Goal: Information Seeking & Learning: Learn about a topic

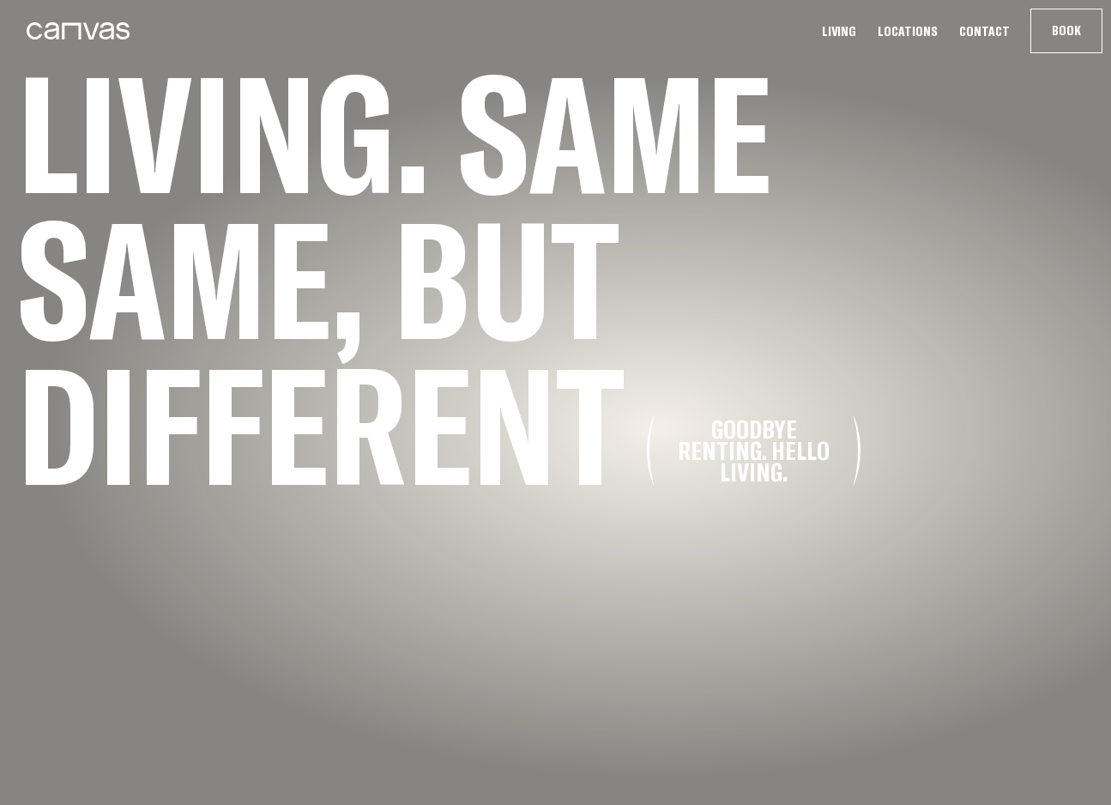
click at [853, 33] on link "Living" at bounding box center [839, 31] width 45 height 18
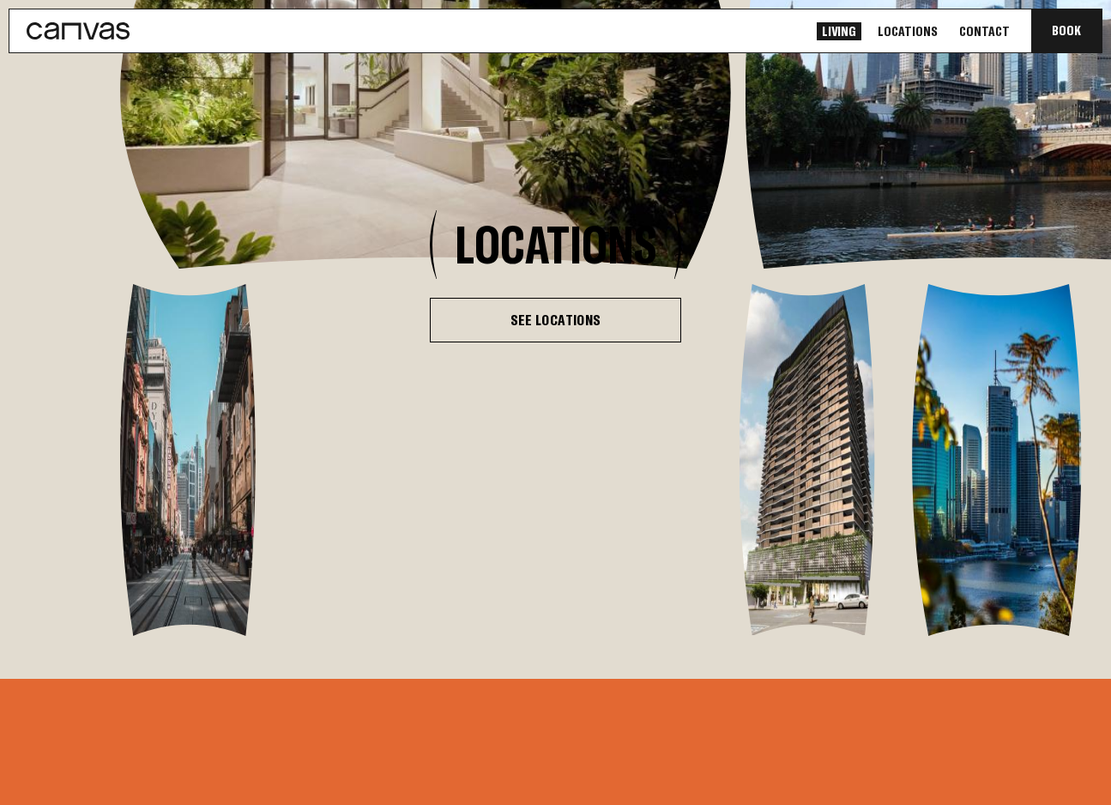
scroll to position [3323, 0]
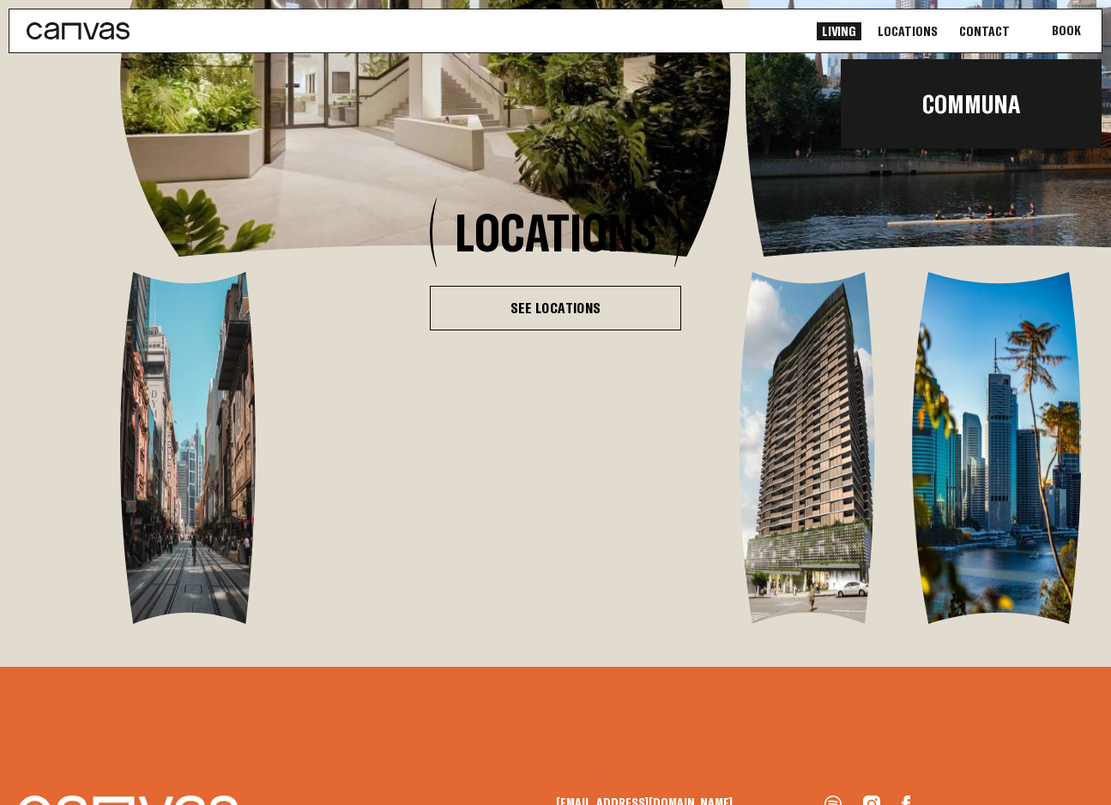
click at [1063, 36] on button "Book Communa" at bounding box center [1066, 30] width 70 height 43
click at [981, 115] on link "Communa" at bounding box center [971, 104] width 261 height 58
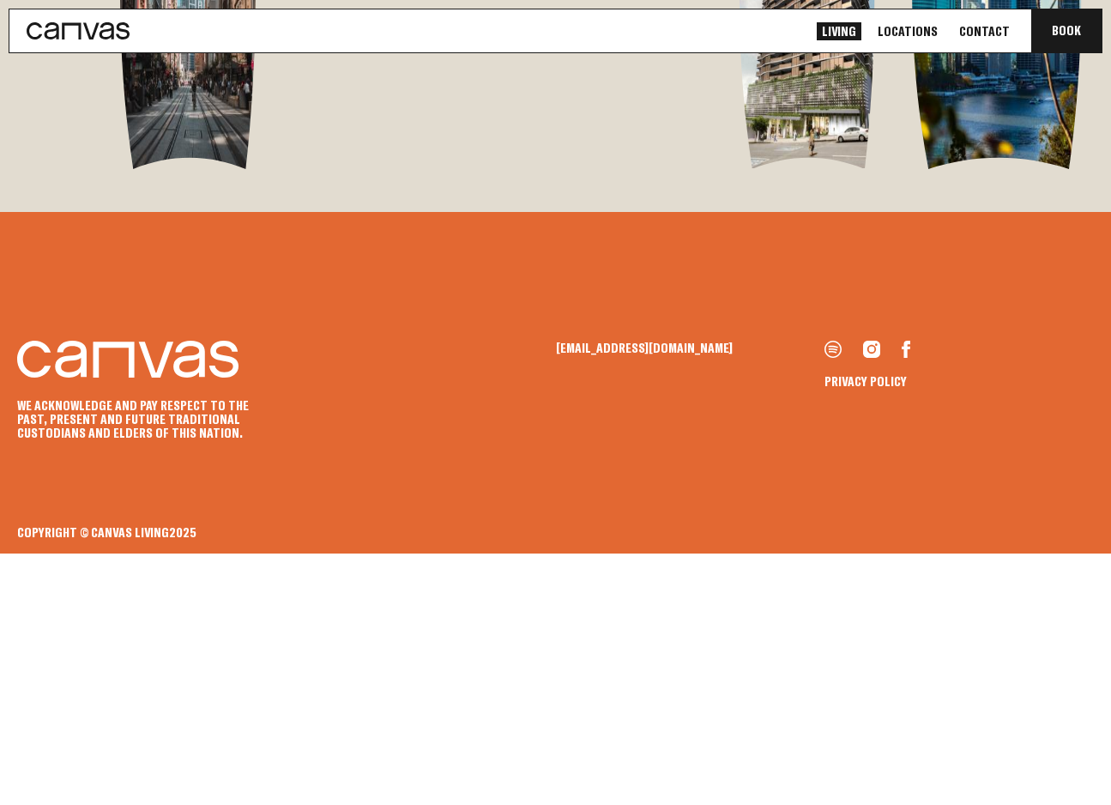
scroll to position [3793, 0]
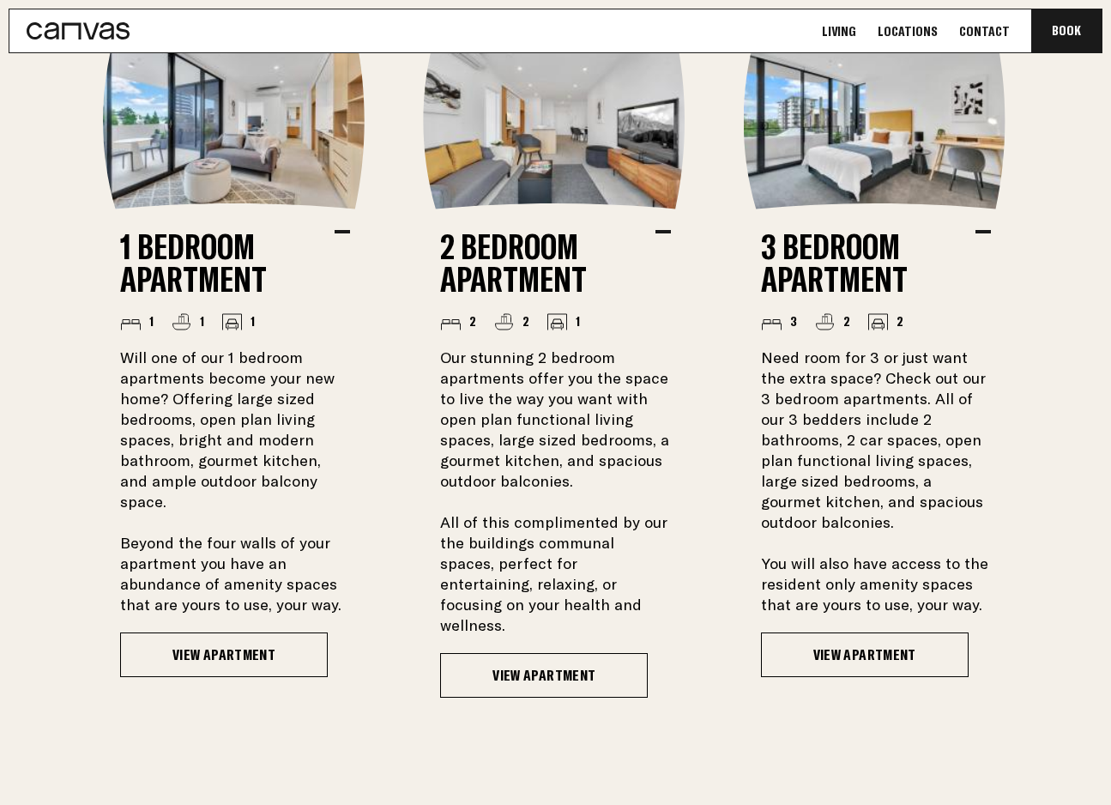
scroll to position [1422, 0]
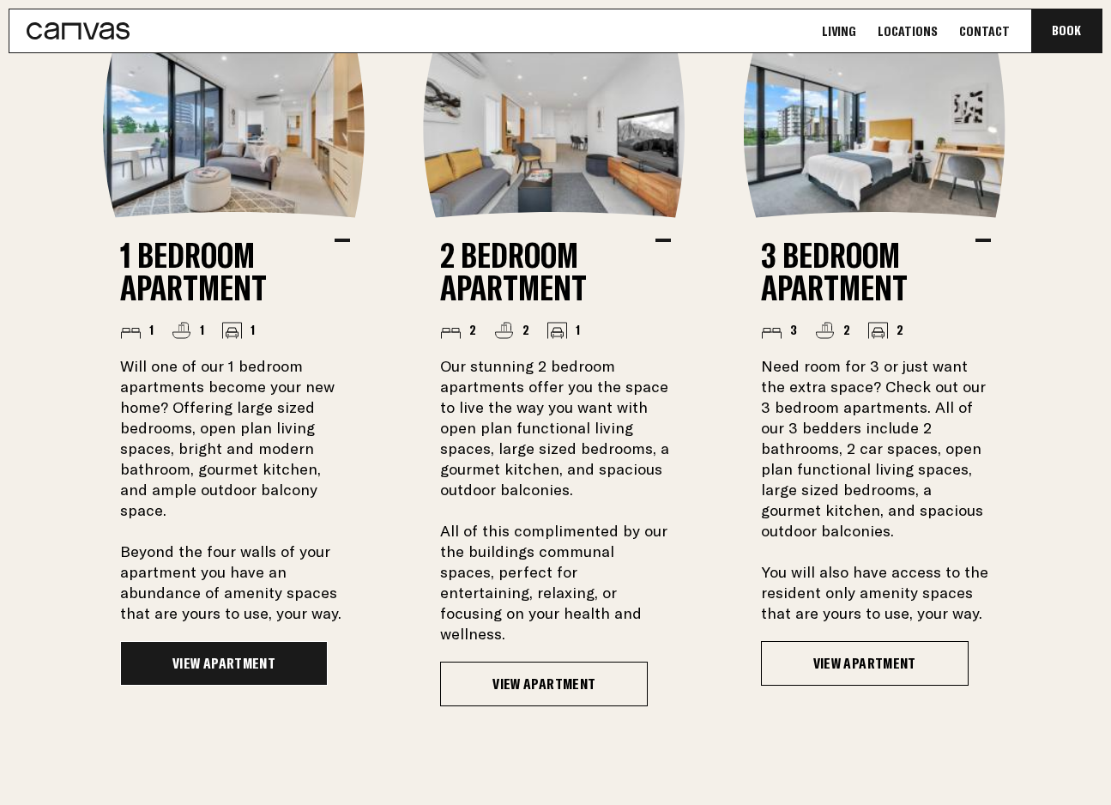
click at [259, 641] on link "View Apartment" at bounding box center [224, 663] width 208 height 45
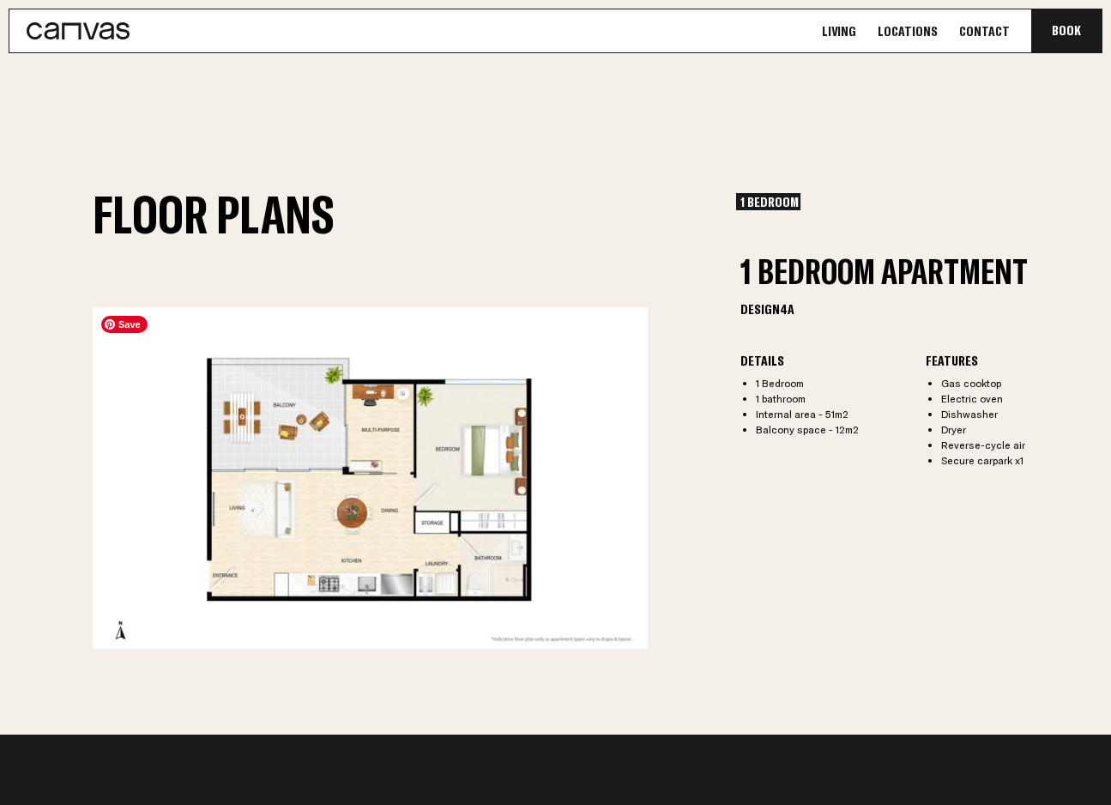
scroll to position [2088, 0]
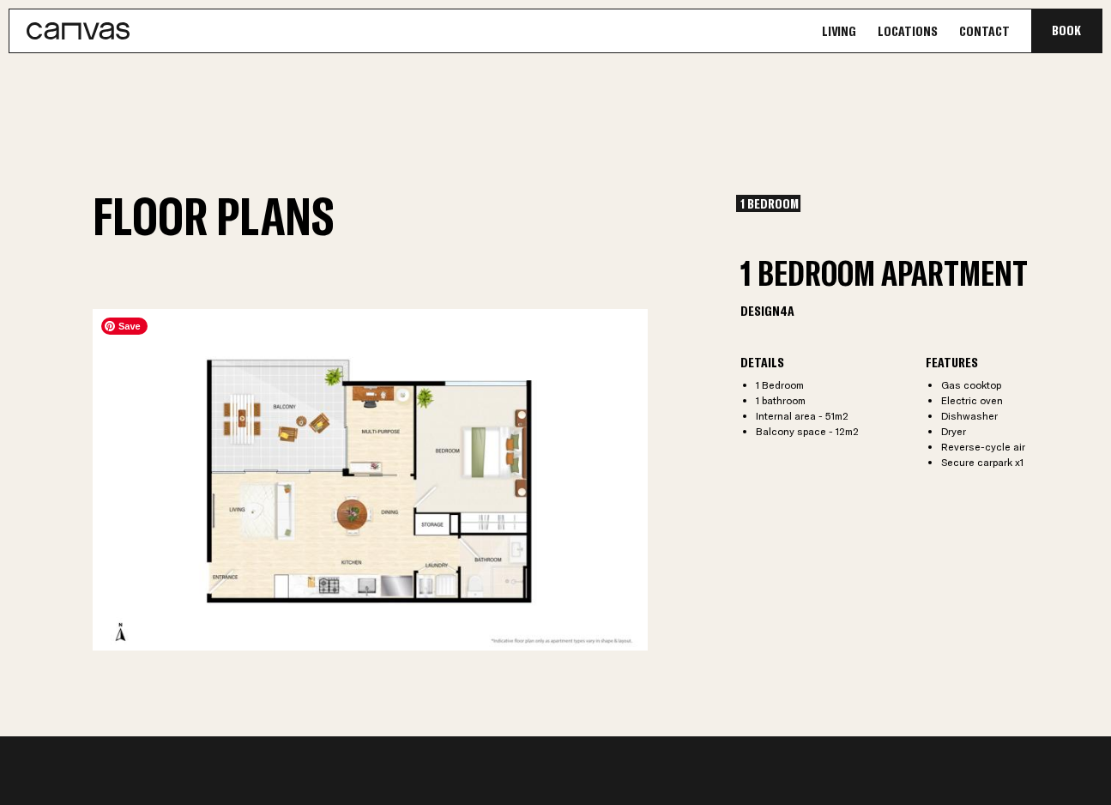
click at [390, 461] on img at bounding box center [371, 479] width 556 height 341
click at [846, 269] on h2 "1 Bedroom Apartment" at bounding box center [925, 272] width 371 height 33
click at [778, 534] on div "1 Bedroom 1 Bedroom 1 Bedroom Apartment Design 4A Details 1 Bedroom 1 bathroom …" at bounding box center [925, 422] width 371 height 455
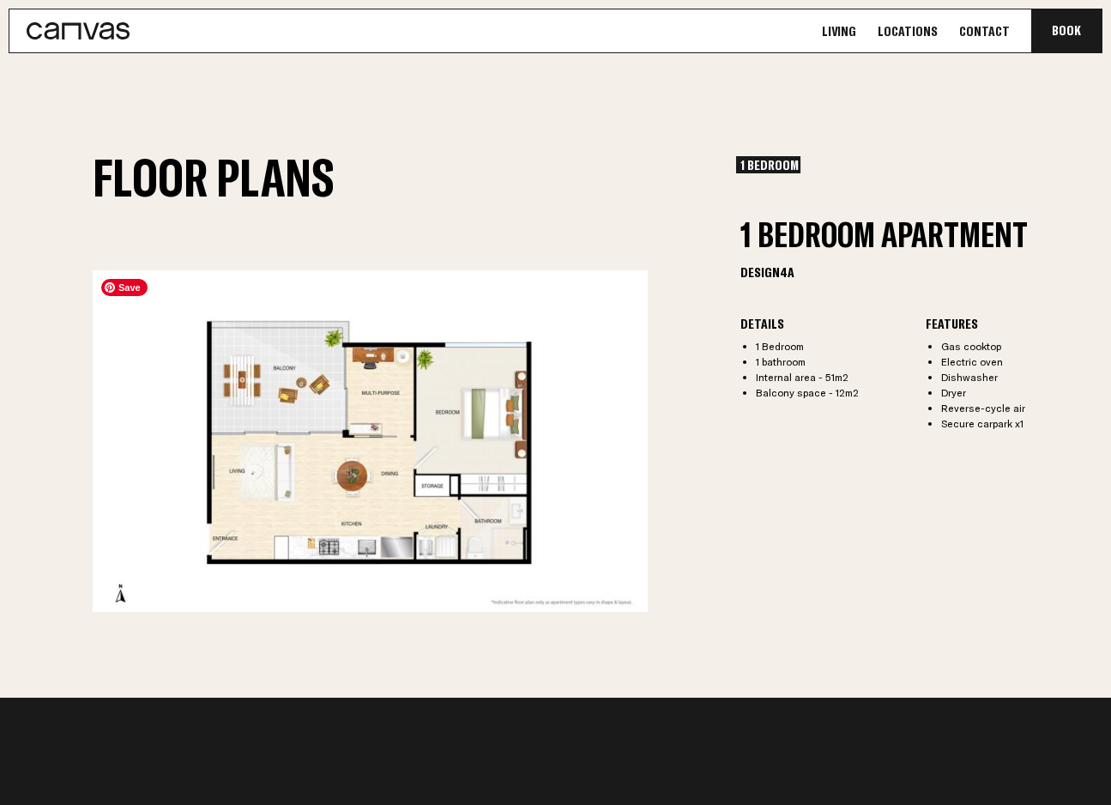
scroll to position [2110, 0]
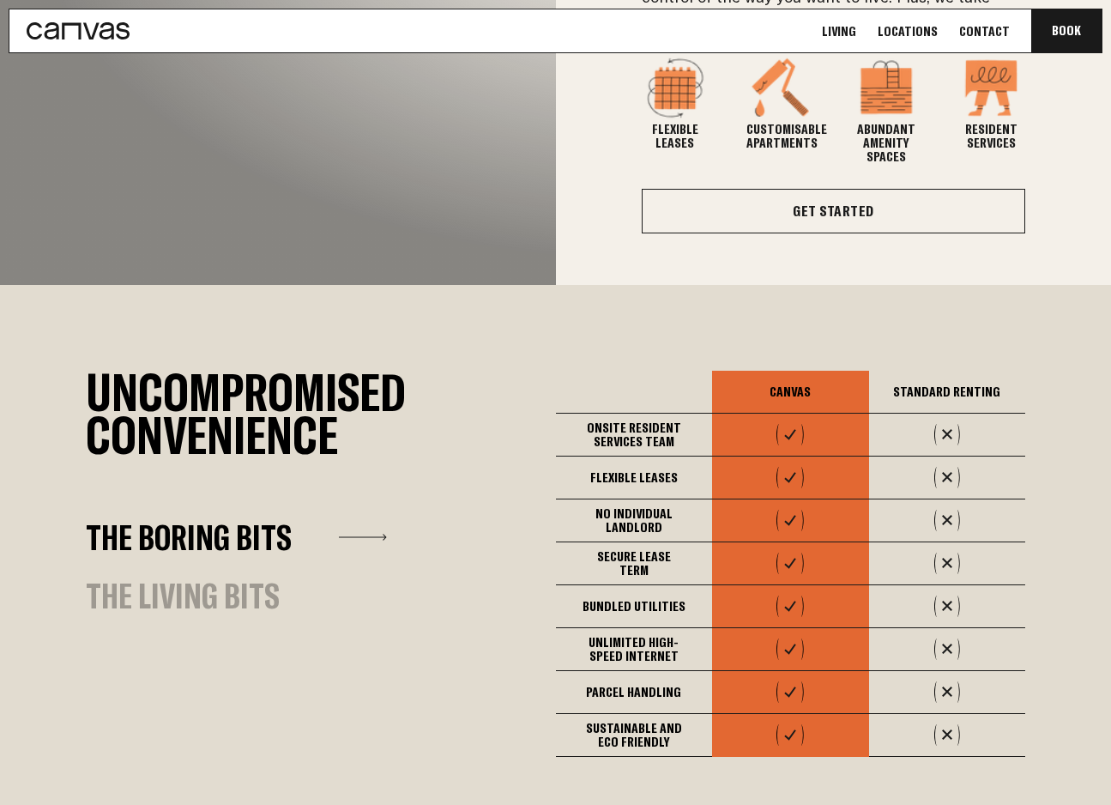
scroll to position [282, 0]
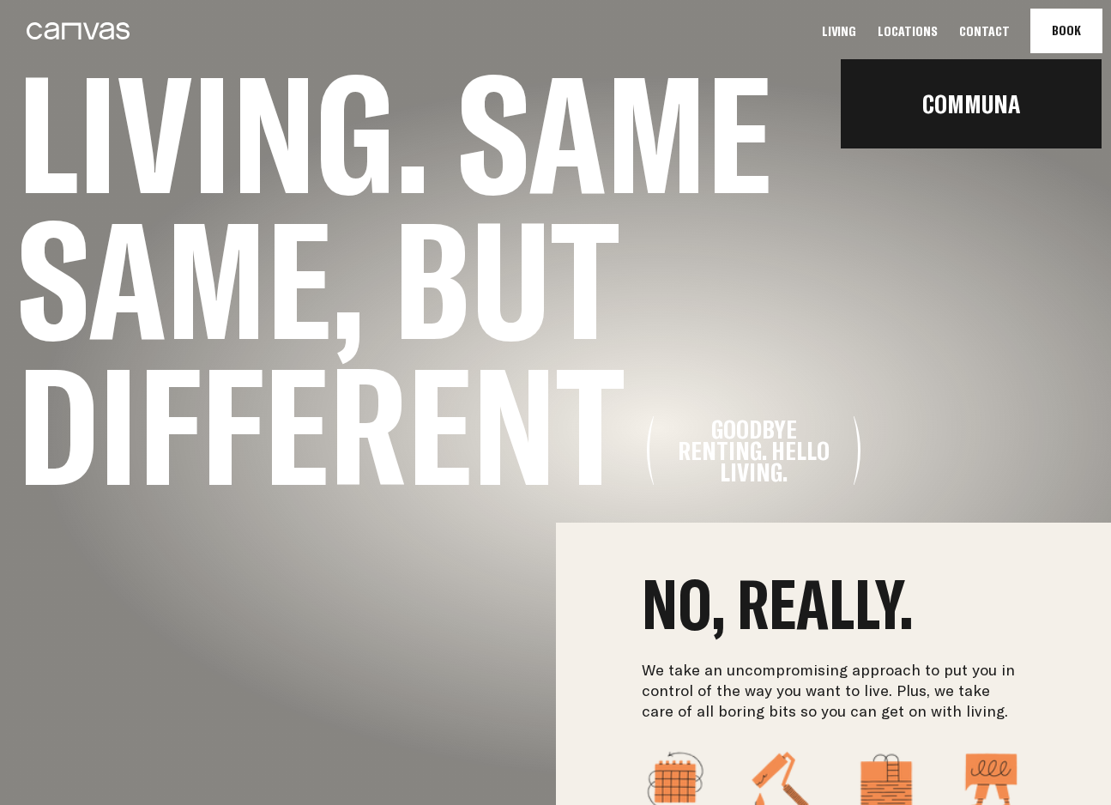
click at [1077, 30] on button "Book Communa" at bounding box center [1066, 30] width 70 height 43
click at [978, 103] on link "Communa" at bounding box center [971, 104] width 261 height 58
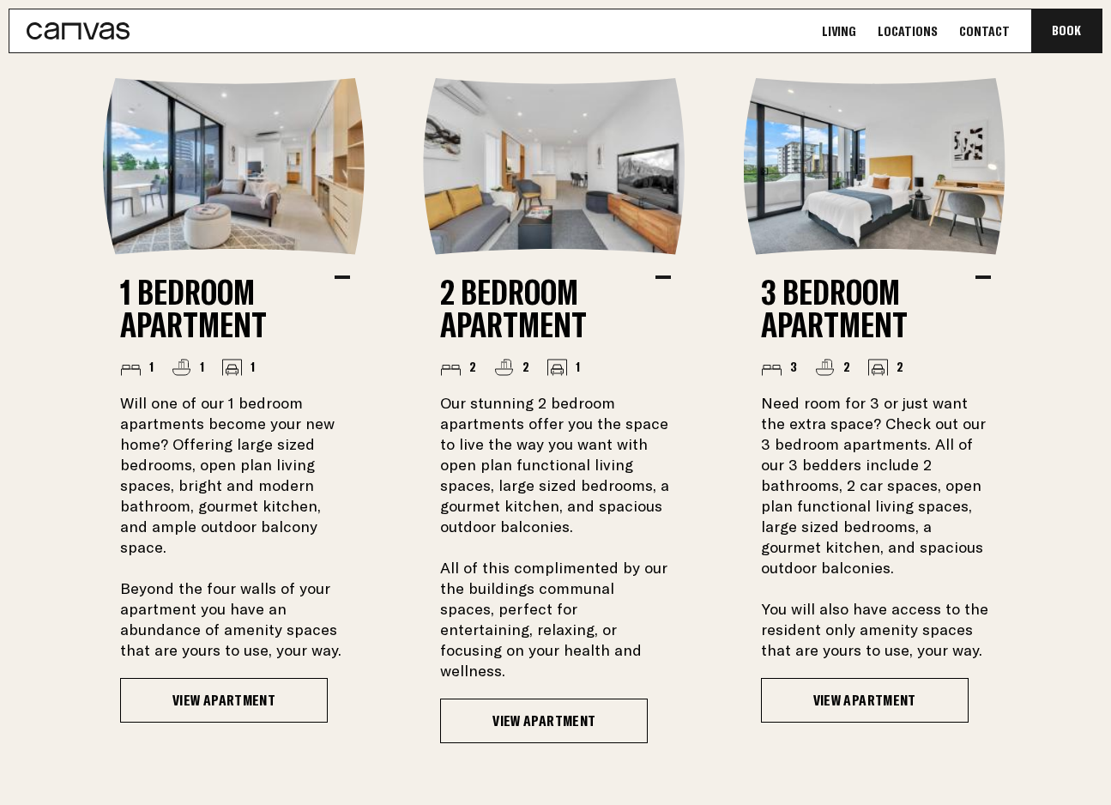
scroll to position [1388, 0]
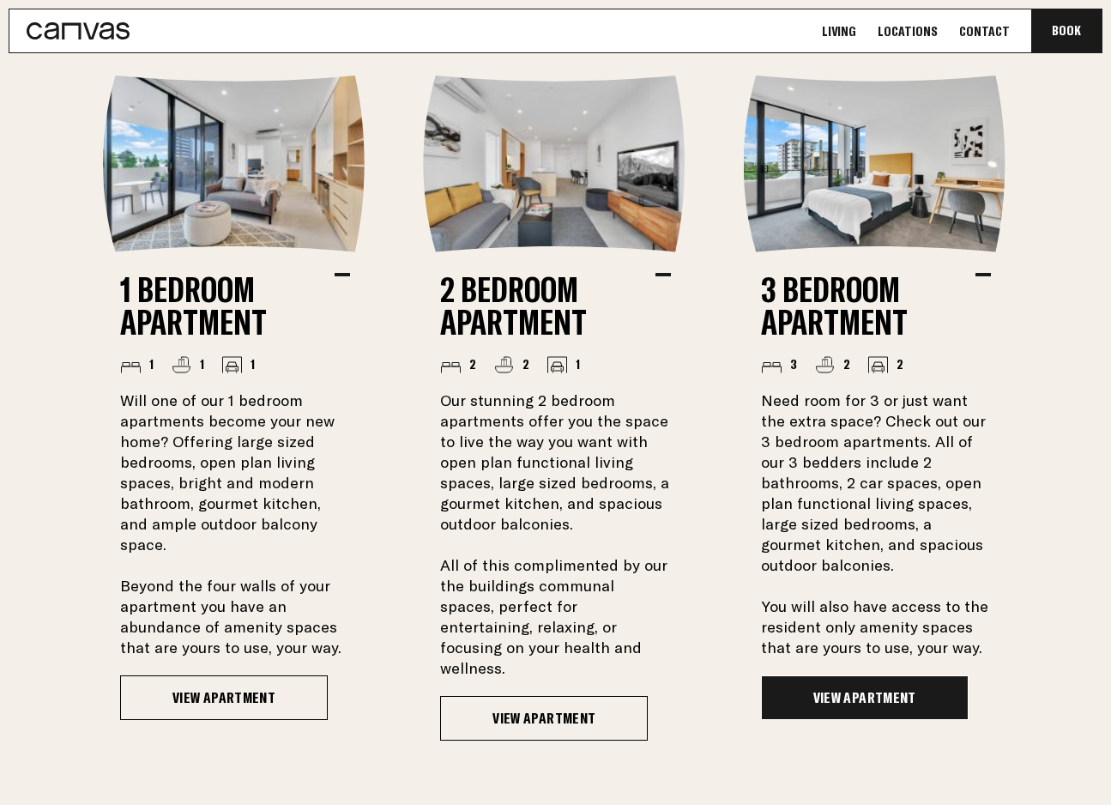
click at [859, 676] on link "View Apartment" at bounding box center [865, 697] width 208 height 45
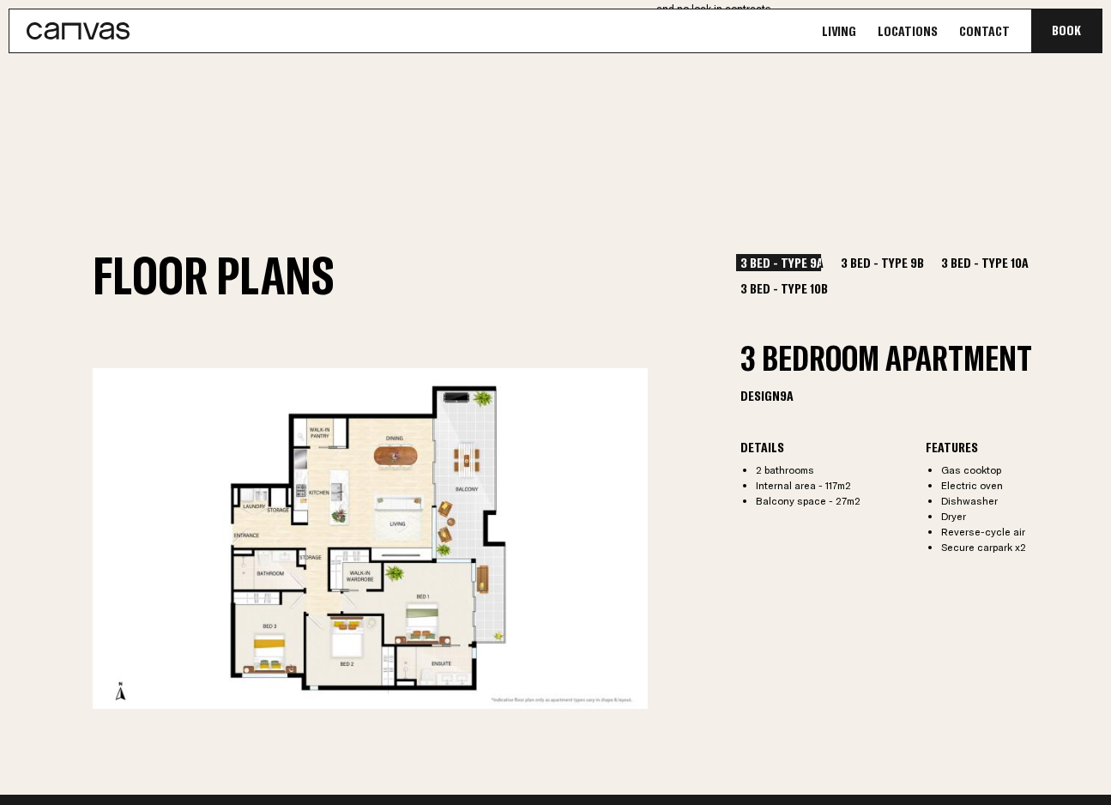
scroll to position [2093, 0]
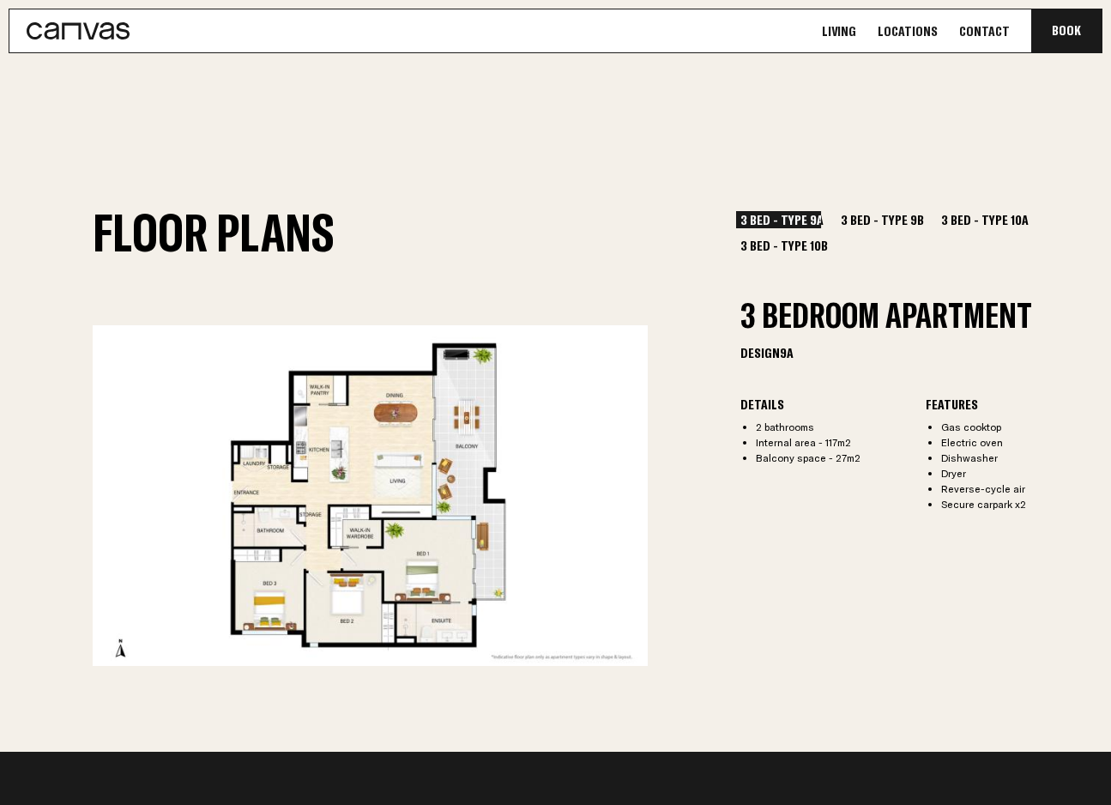
click at [883, 216] on button "3 Bed - Type 9B" at bounding box center [882, 219] width 92 height 17
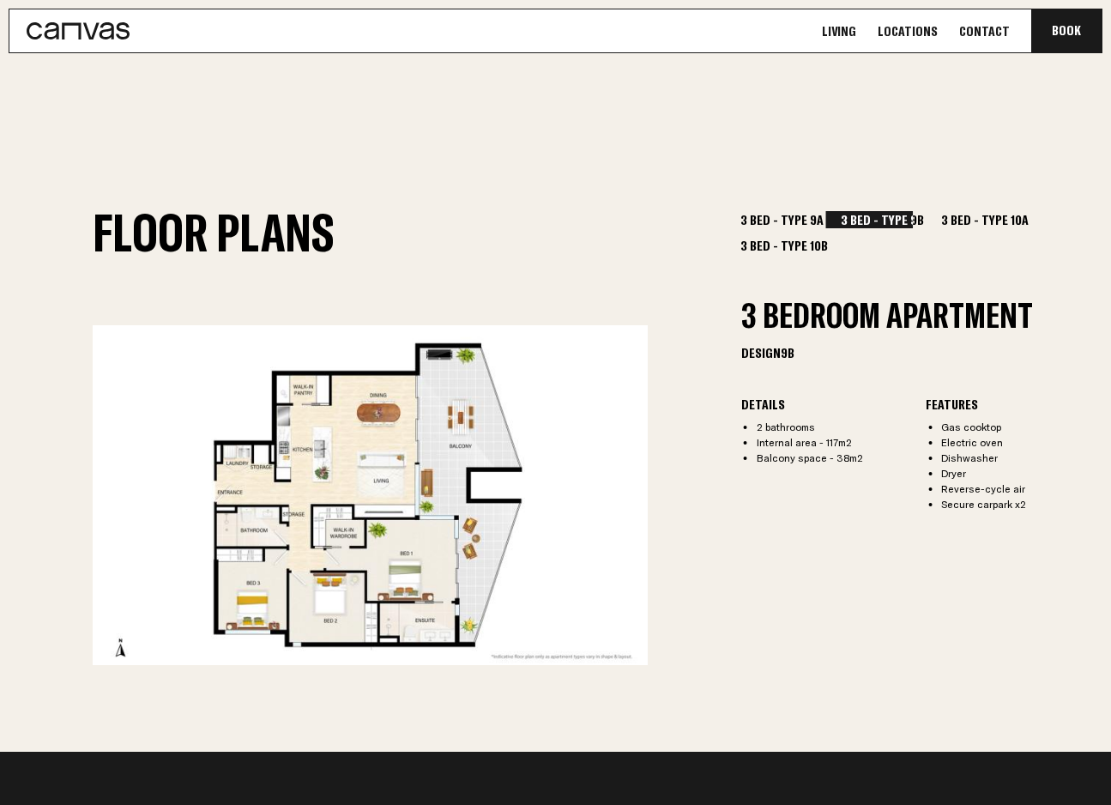
click at [948, 219] on button "3 Bed - Type 10A" at bounding box center [985, 219] width 96 height 17
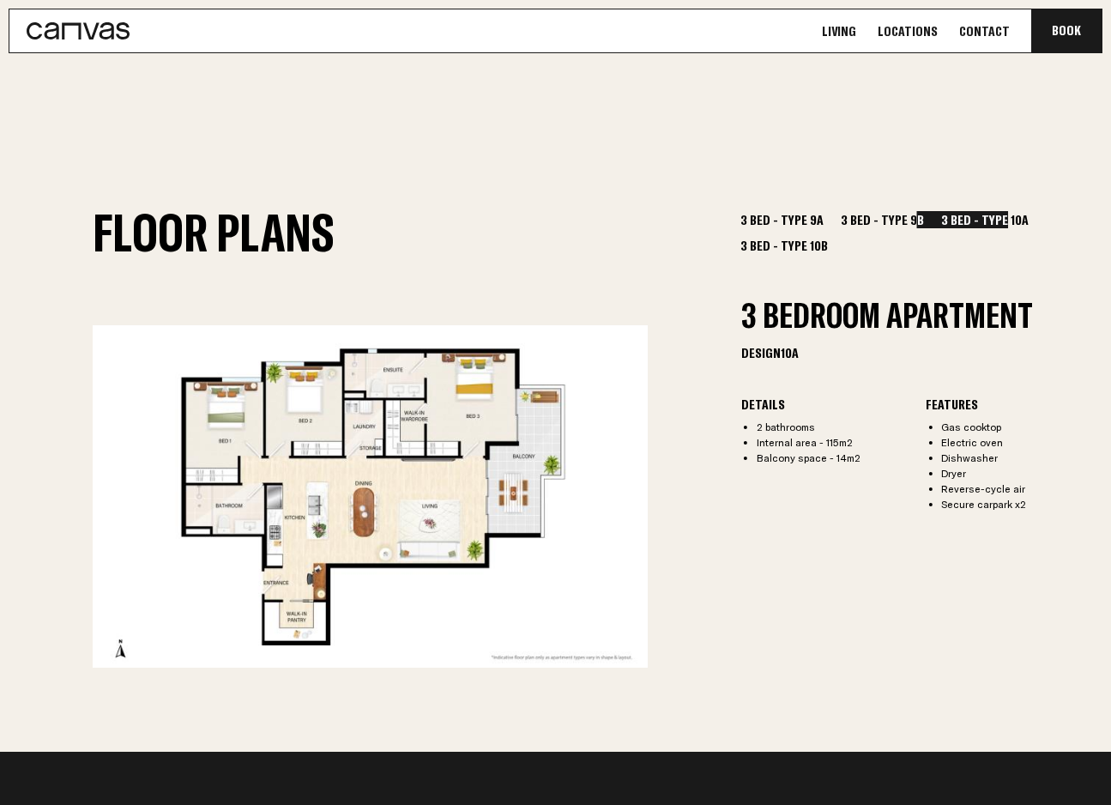
click at [832, 237] on button "3 Bed - Type 10B" at bounding box center [784, 245] width 96 height 17
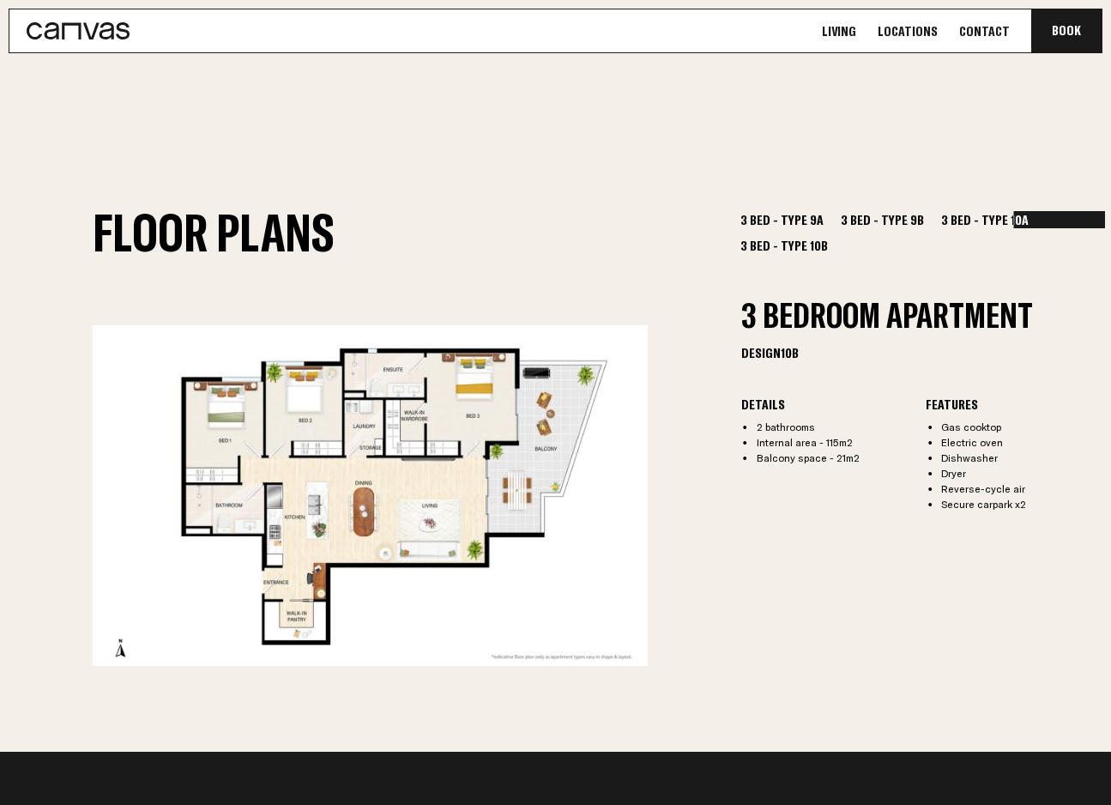
click at [763, 220] on button "3 Bed - Type 9A" at bounding box center [782, 219] width 92 height 17
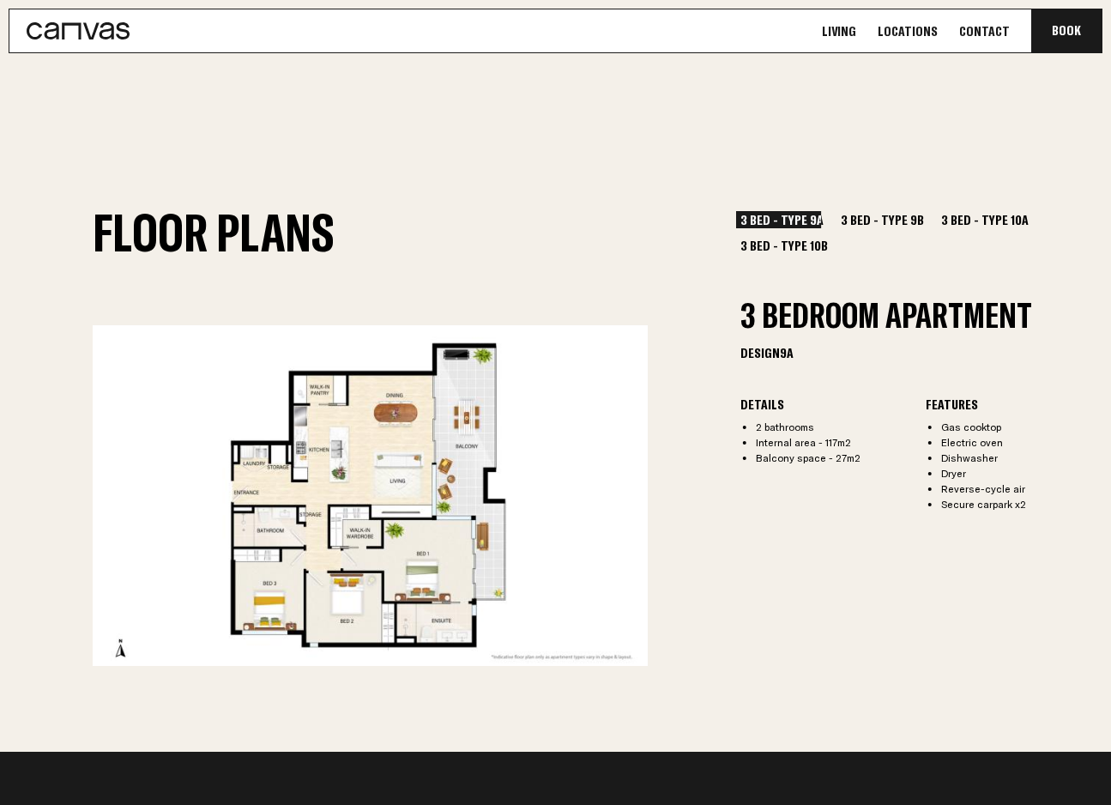
click at [861, 220] on button "3 Bed - Type 9B" at bounding box center [882, 219] width 92 height 17
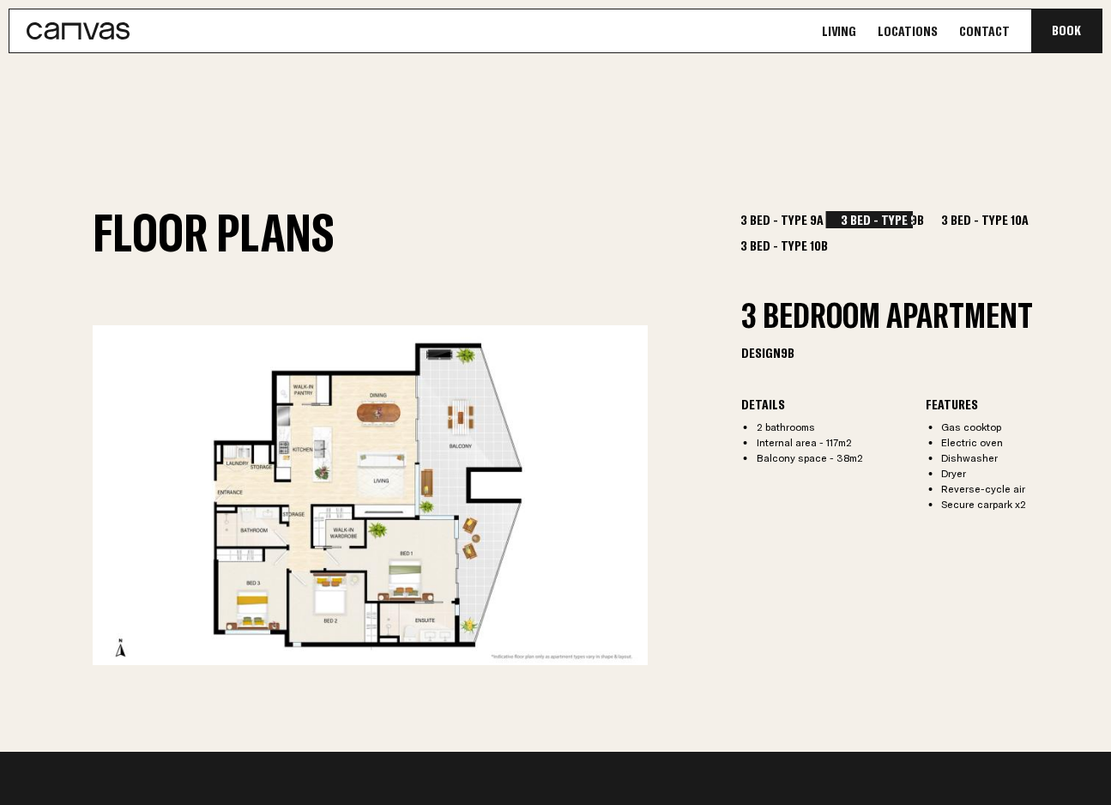
click at [942, 213] on button "3 Bed - Type 10A" at bounding box center [985, 219] width 96 height 17
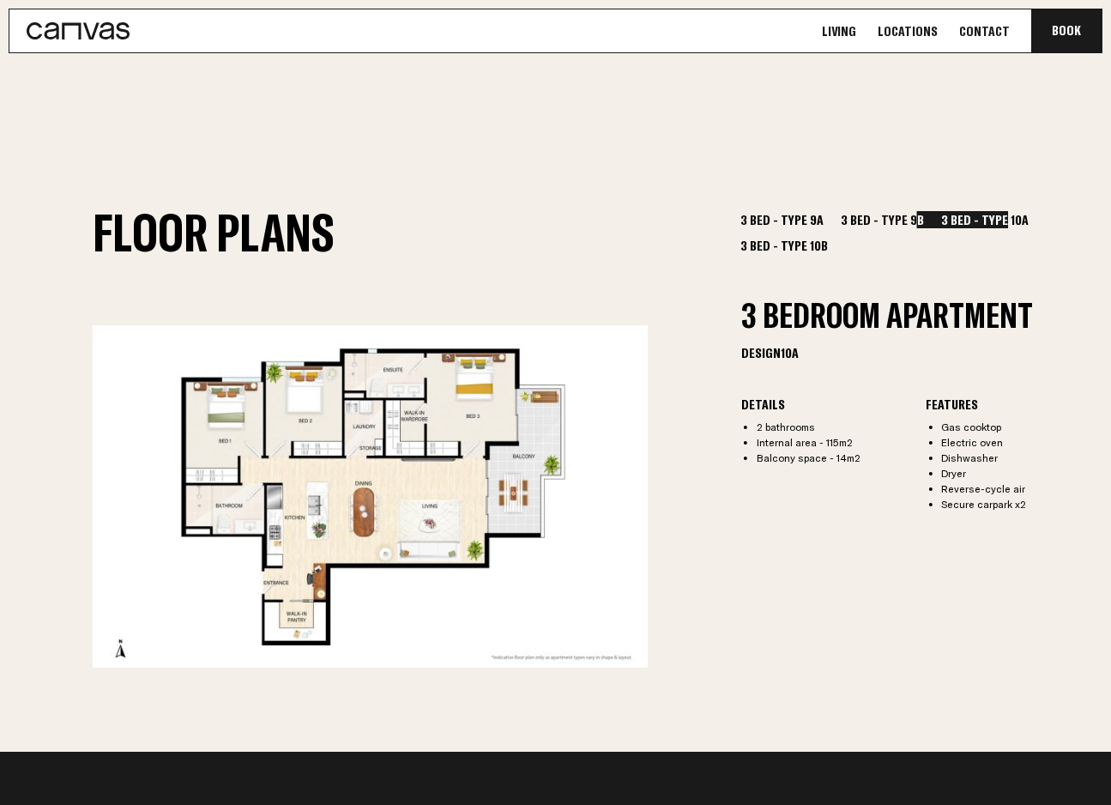
click at [832, 237] on button "3 Bed - Type 10B" at bounding box center [784, 245] width 96 height 17
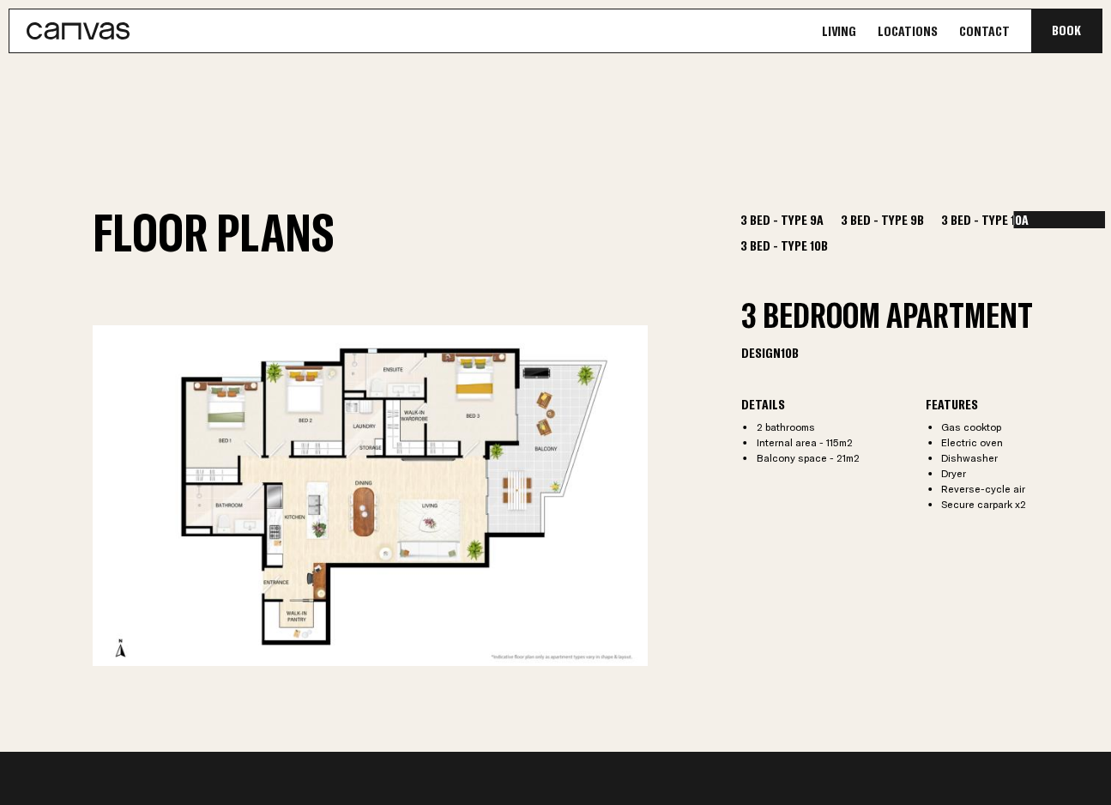
click at [776, 218] on button "3 Bed - Type 9A" at bounding box center [782, 219] width 92 height 17
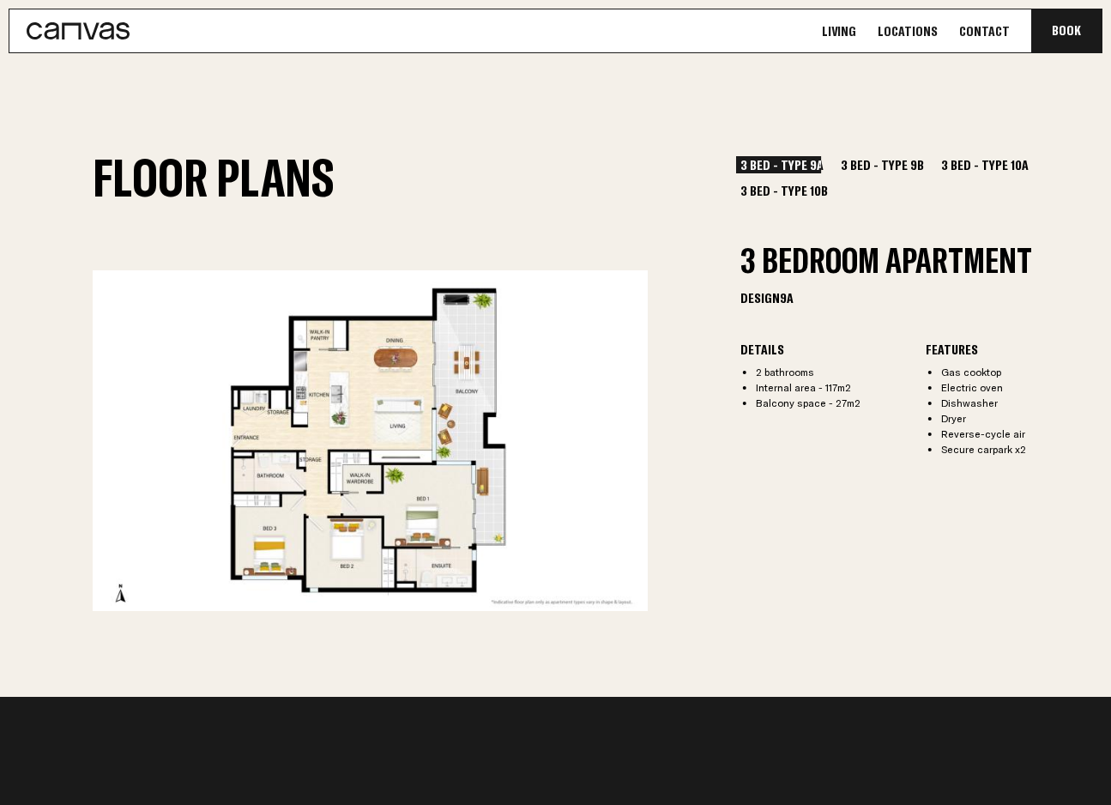
scroll to position [2155, 0]
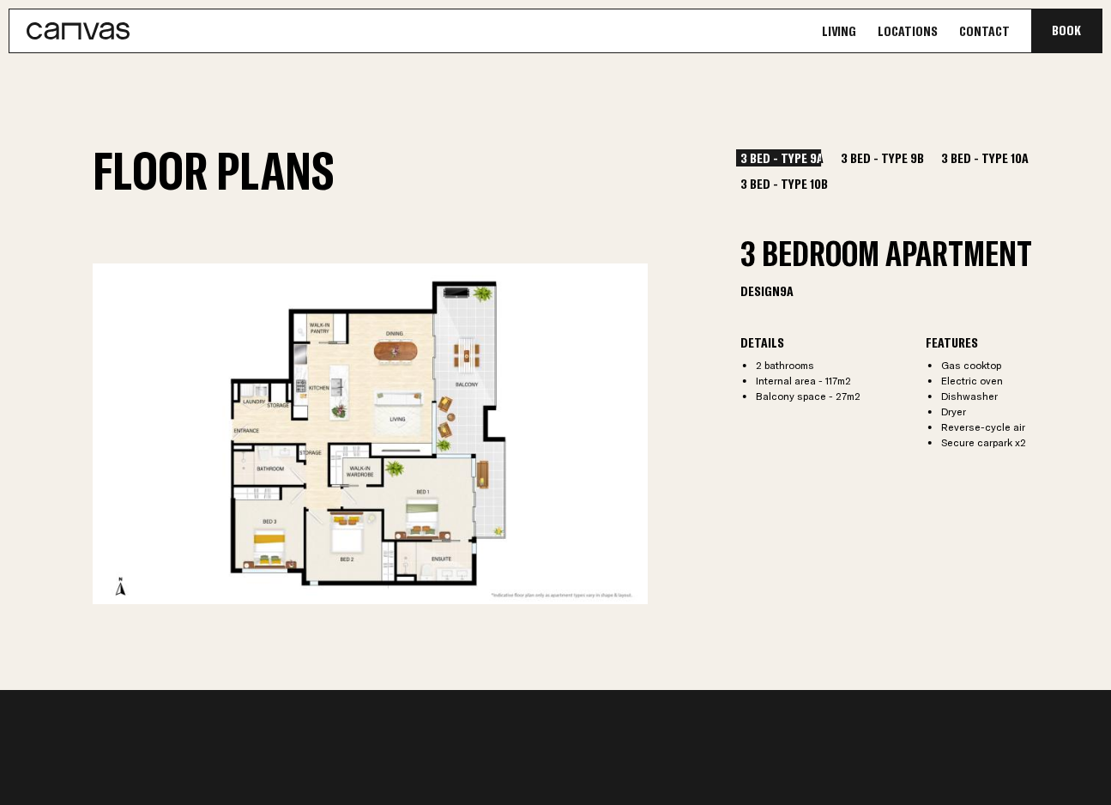
click at [865, 158] on button "3 Bed - Type 9B" at bounding box center [882, 157] width 92 height 17
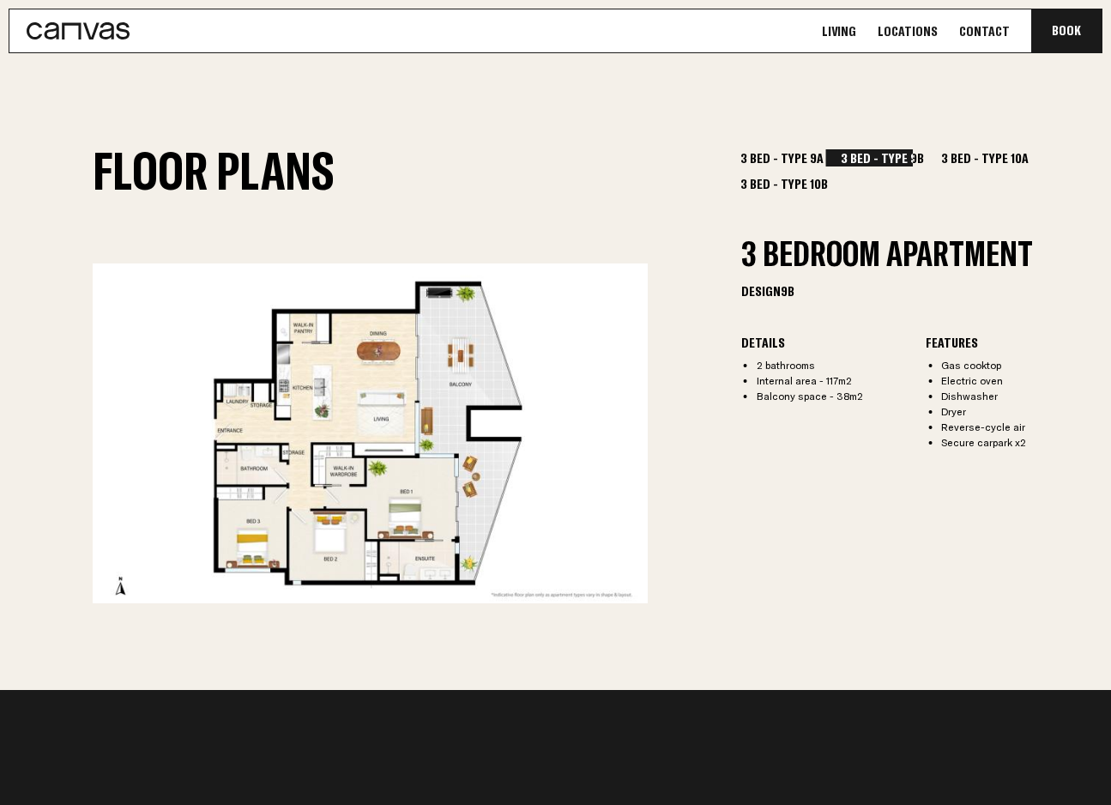
click at [944, 156] on button "3 Bed - Type 10A" at bounding box center [985, 157] width 96 height 17
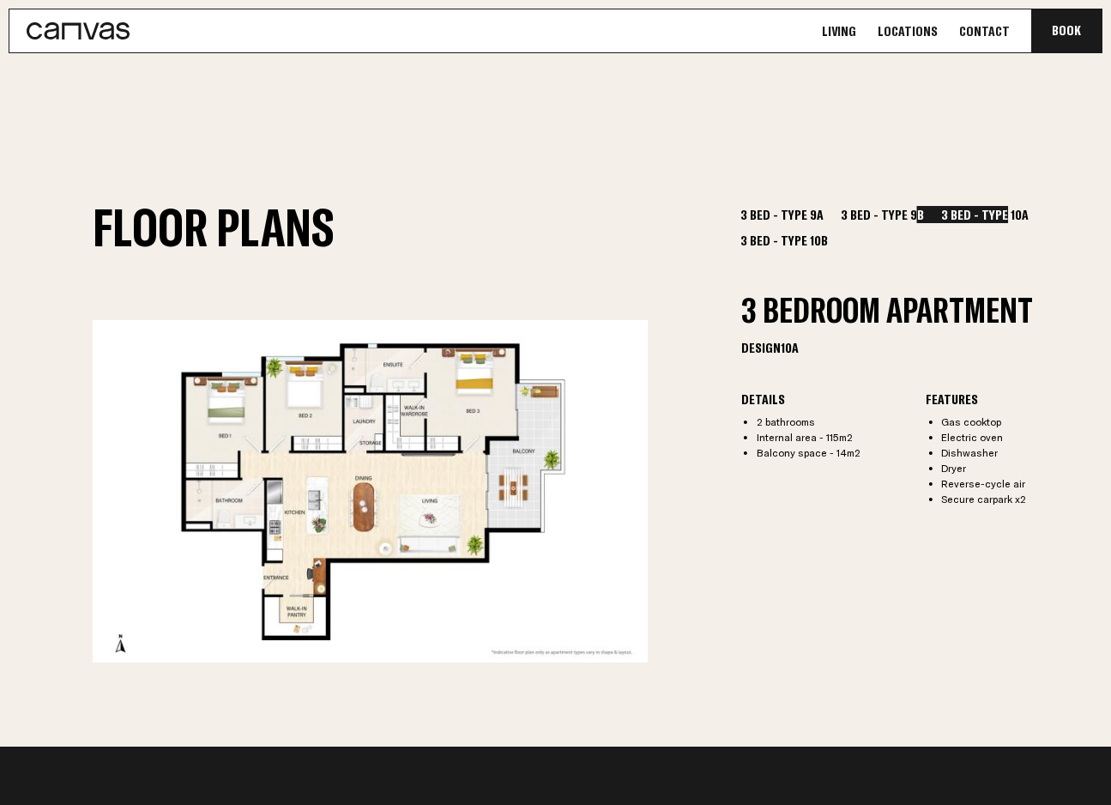
scroll to position [2090, 0]
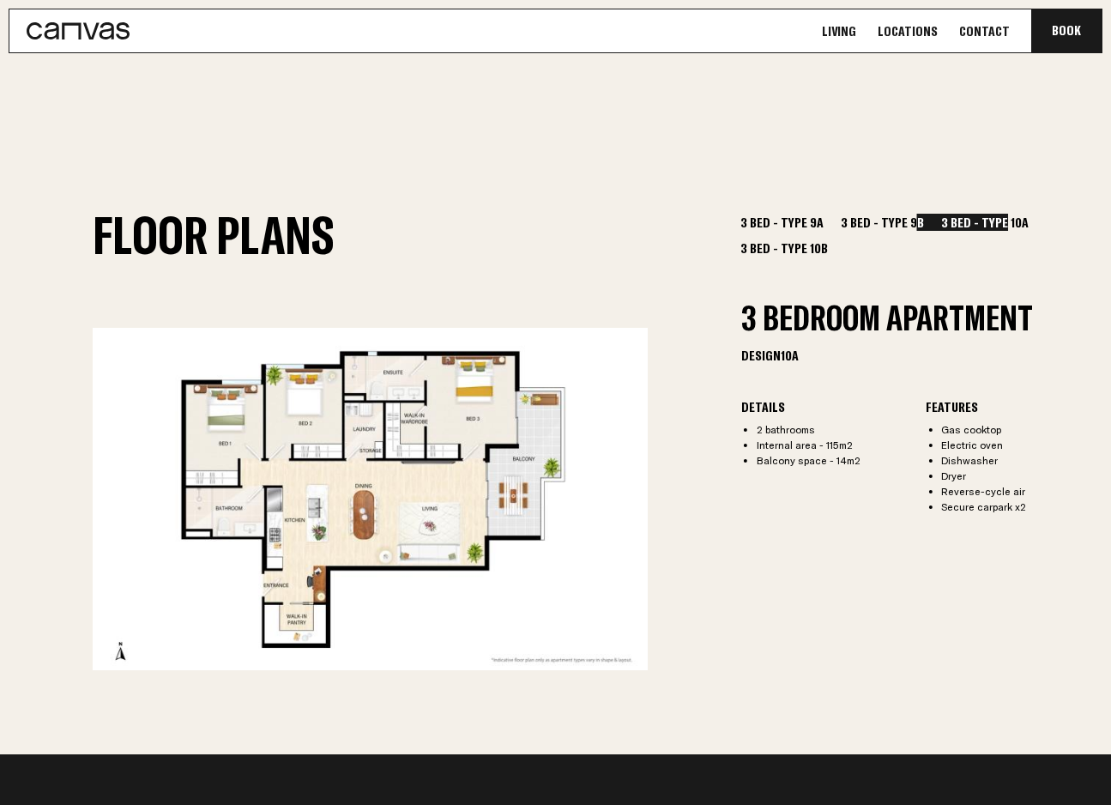
click at [779, 224] on button "3 Bed - Type 9A" at bounding box center [782, 222] width 92 height 17
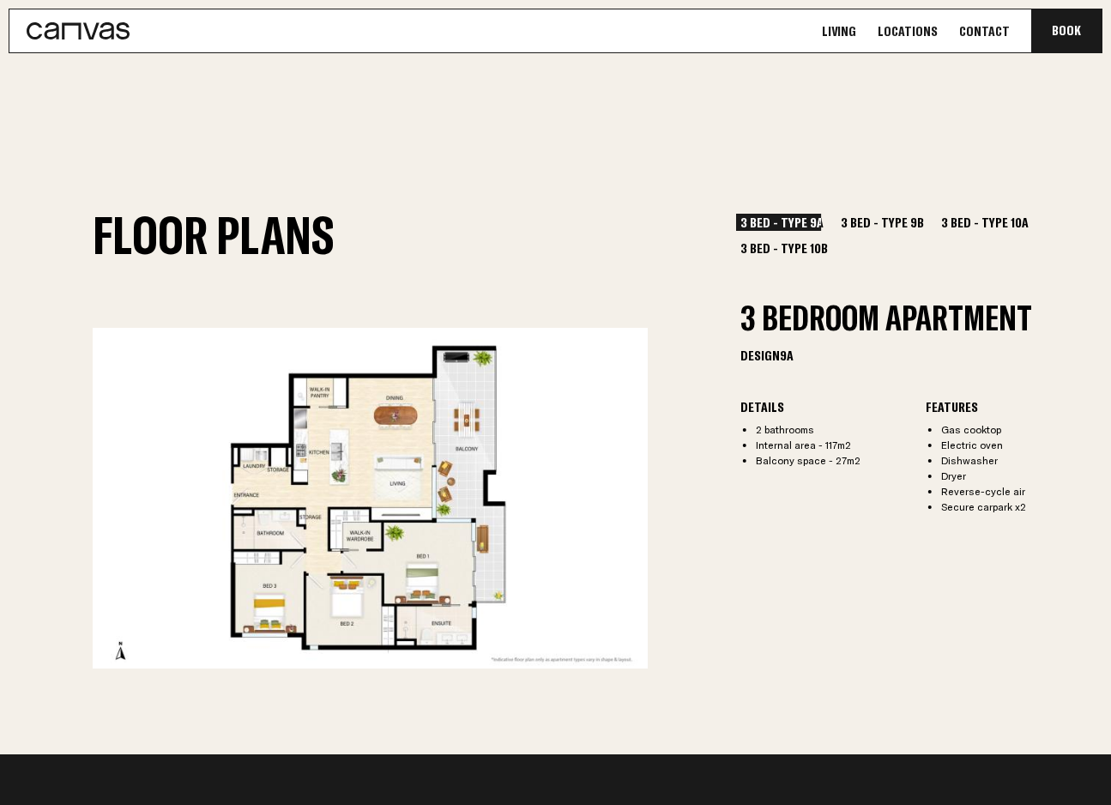
scroll to position [1388, 0]
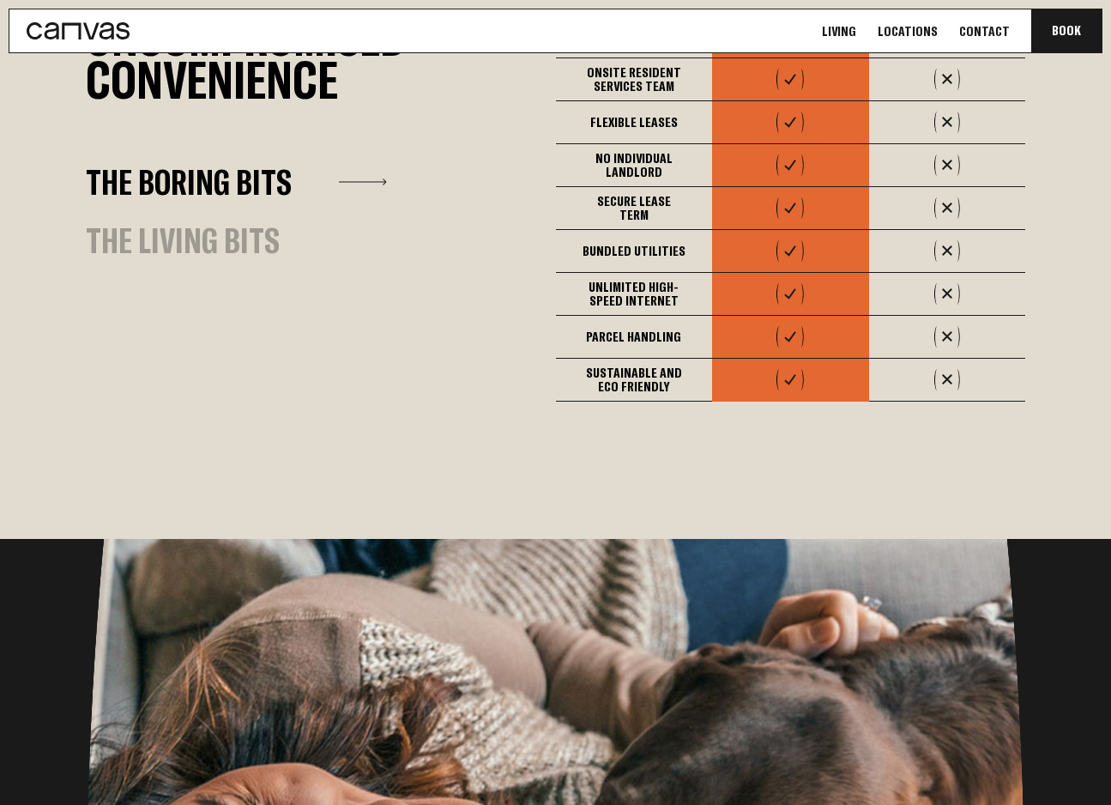
scroll to position [1396, 0]
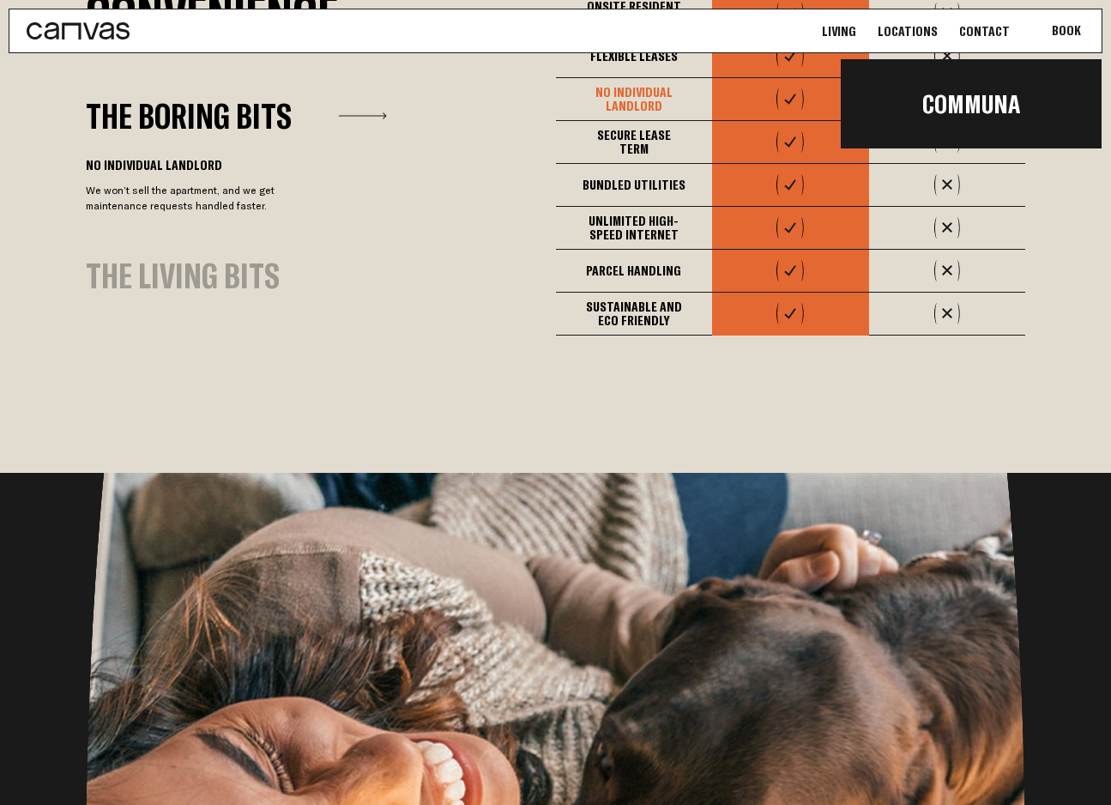
click at [1066, 37] on div "Communa" at bounding box center [971, 93] width 261 height 112
click at [986, 100] on link "Communa" at bounding box center [971, 104] width 261 height 58
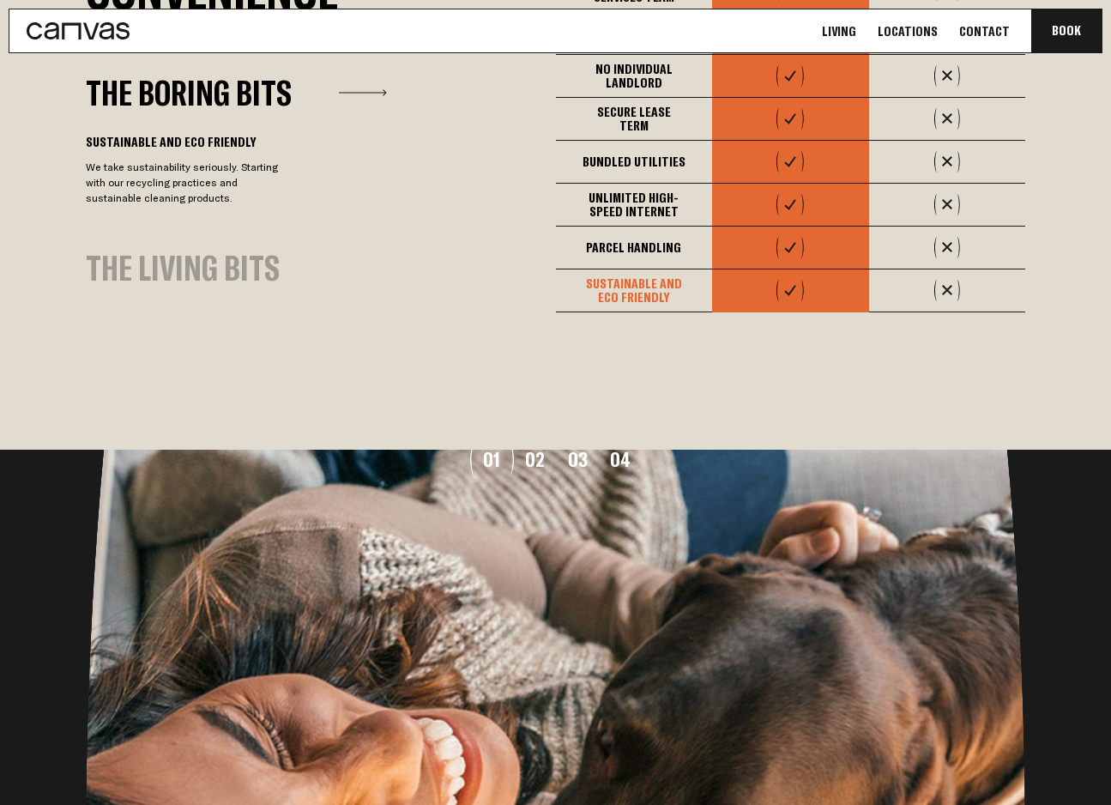
scroll to position [1424, 0]
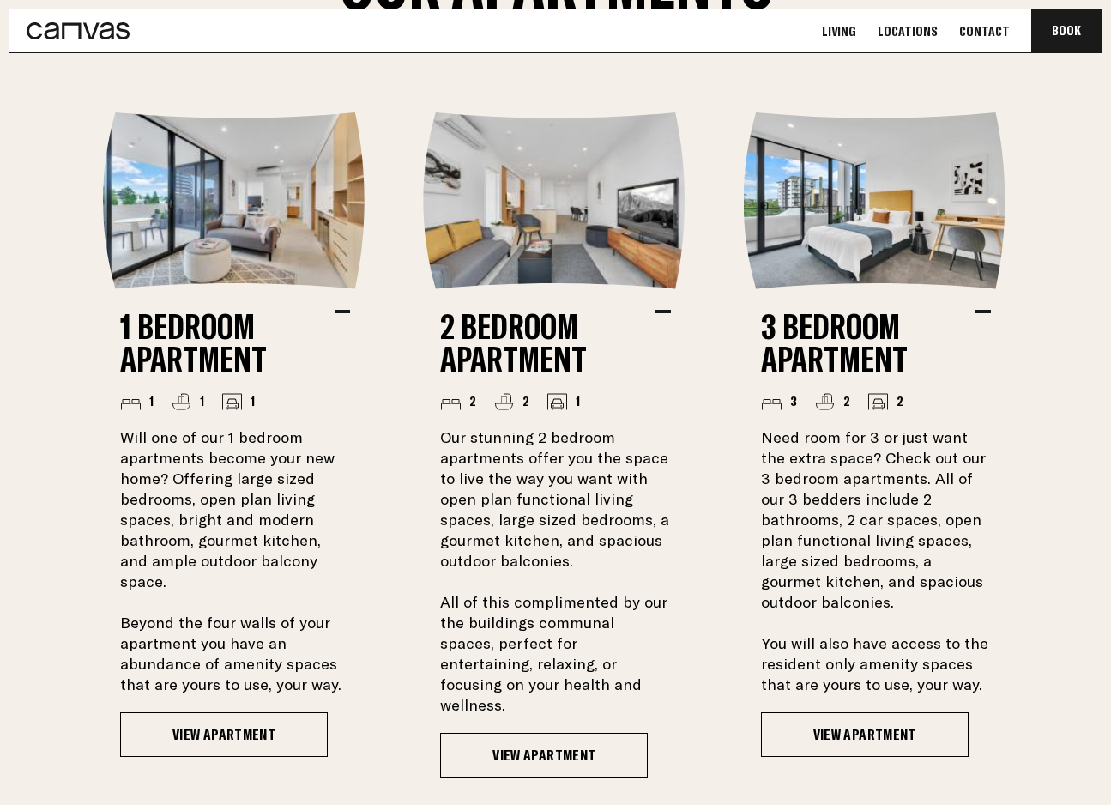
scroll to position [1365, 0]
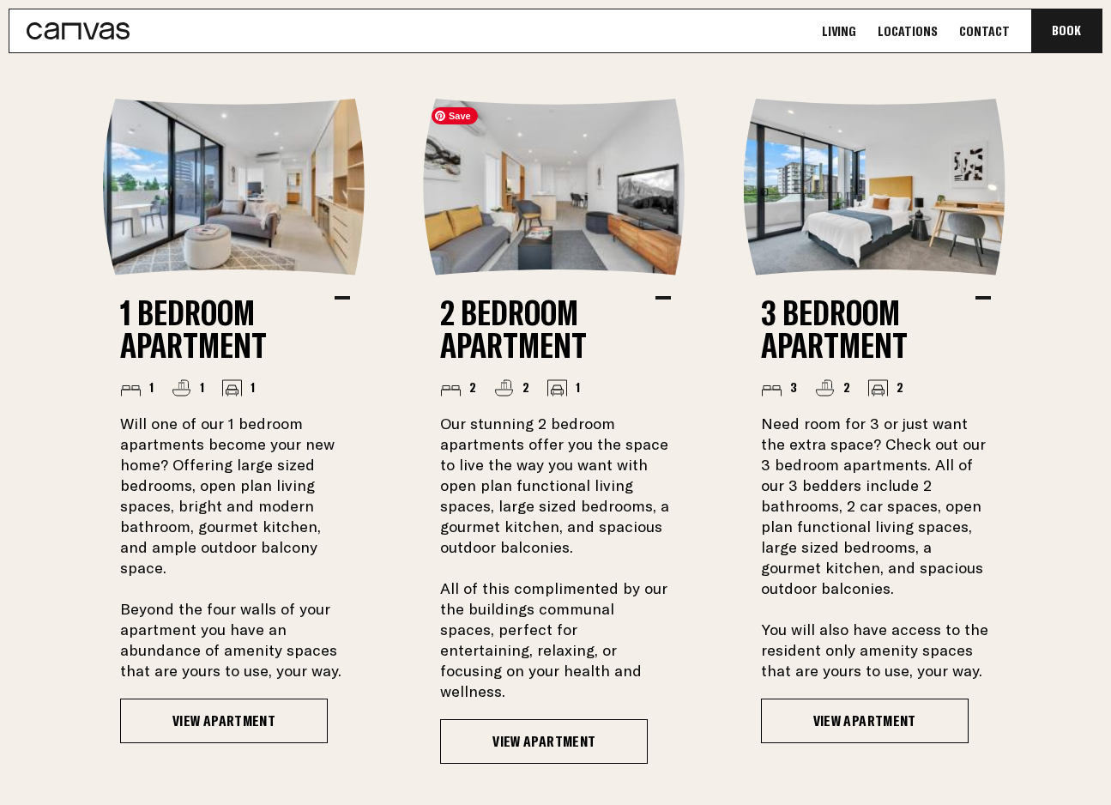
click at [546, 215] on img at bounding box center [555, 187] width 264 height 177
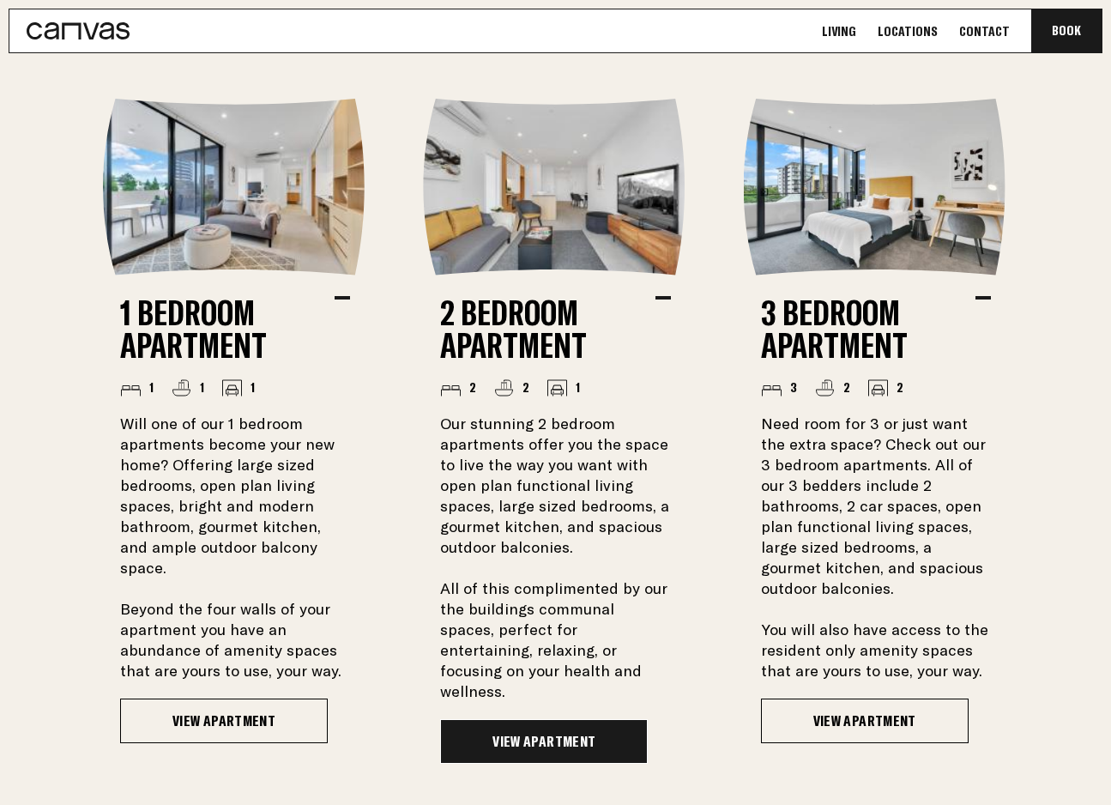
click at [562, 719] on link "View Apartment" at bounding box center [544, 741] width 208 height 45
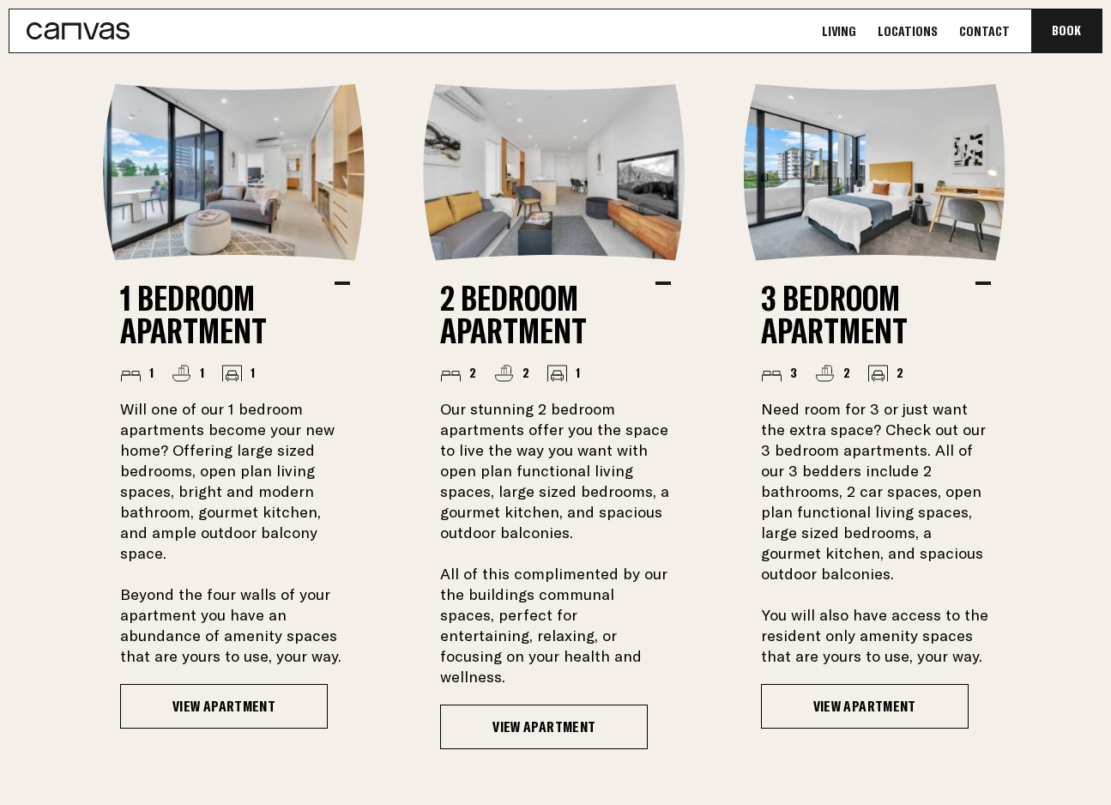
scroll to position [1383, 0]
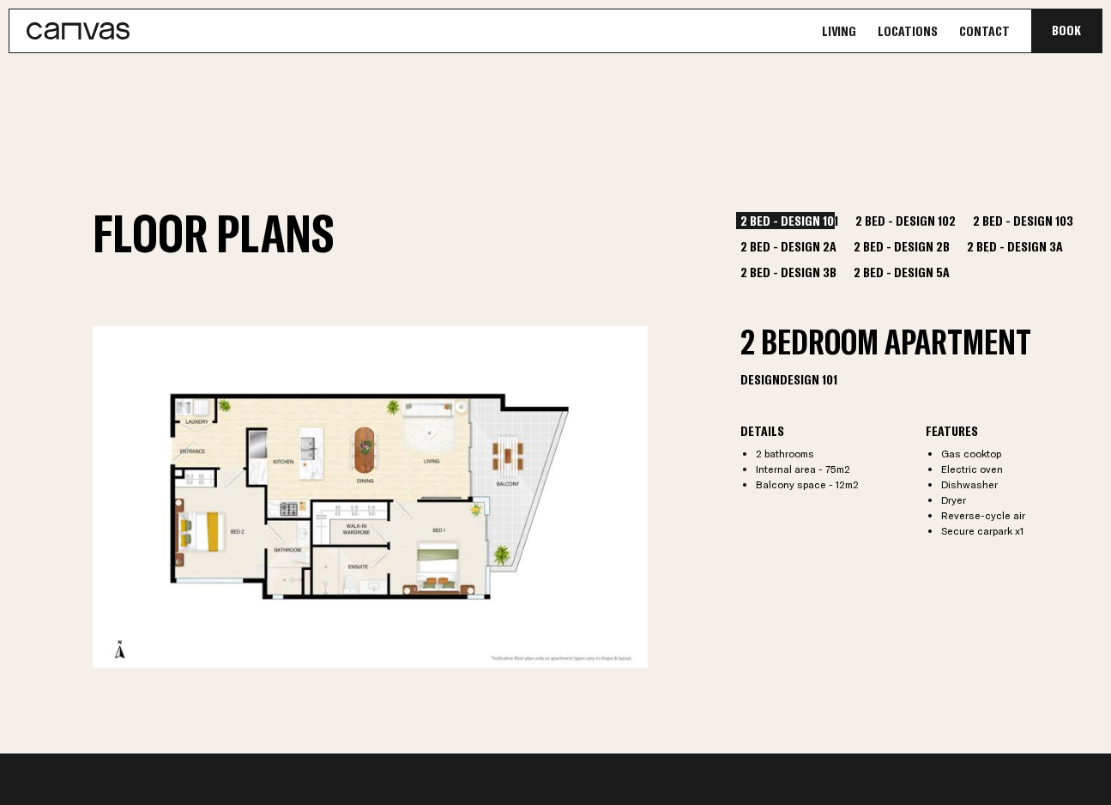
scroll to position [2077, 0]
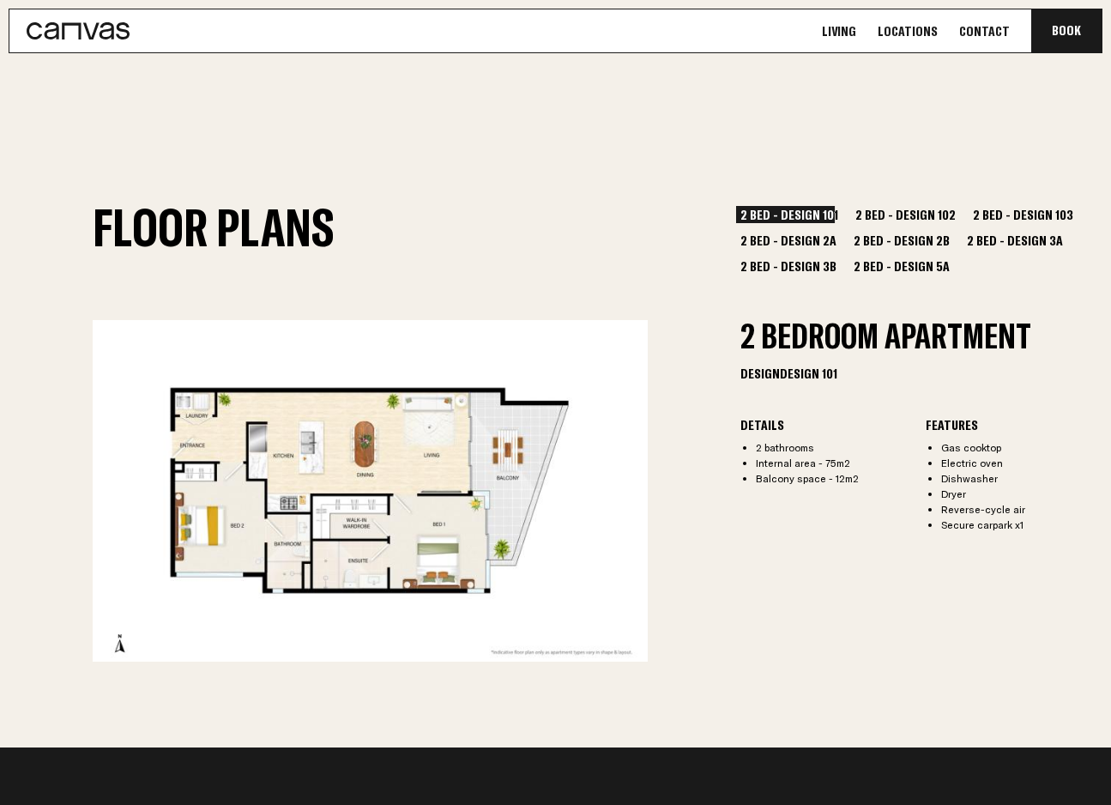
click at [883, 260] on button "2 Bed - Design 5A" at bounding box center [901, 265] width 105 height 17
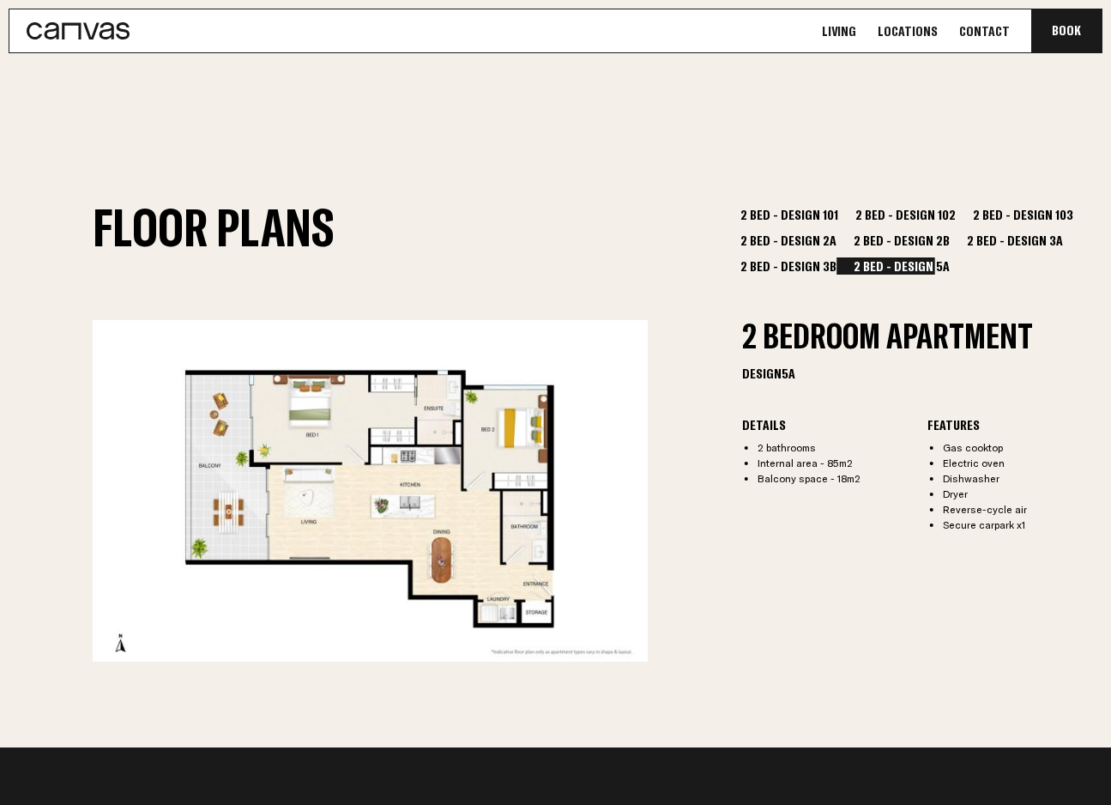
click at [887, 213] on button "2 Bed - Design 102" at bounding box center [905, 214] width 109 height 17
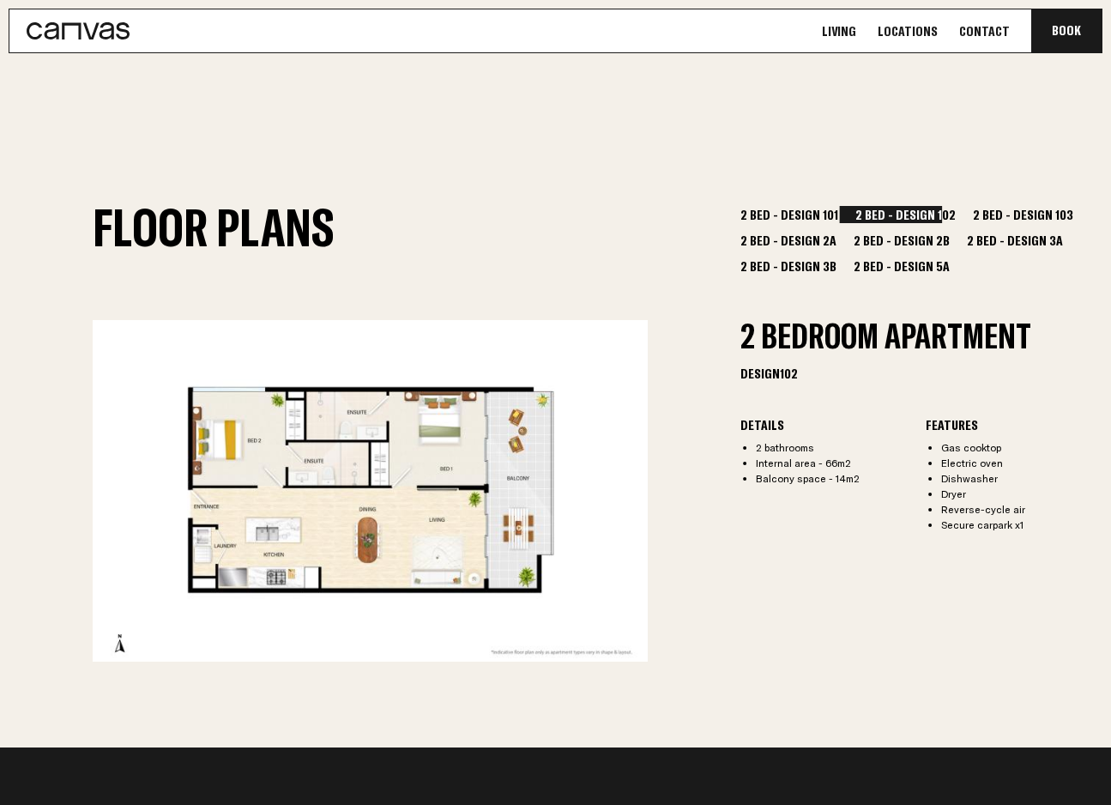
click at [885, 241] on button "2 Bed - Design 2B" at bounding box center [901, 240] width 105 height 17
